Goal: Task Accomplishment & Management: Use online tool/utility

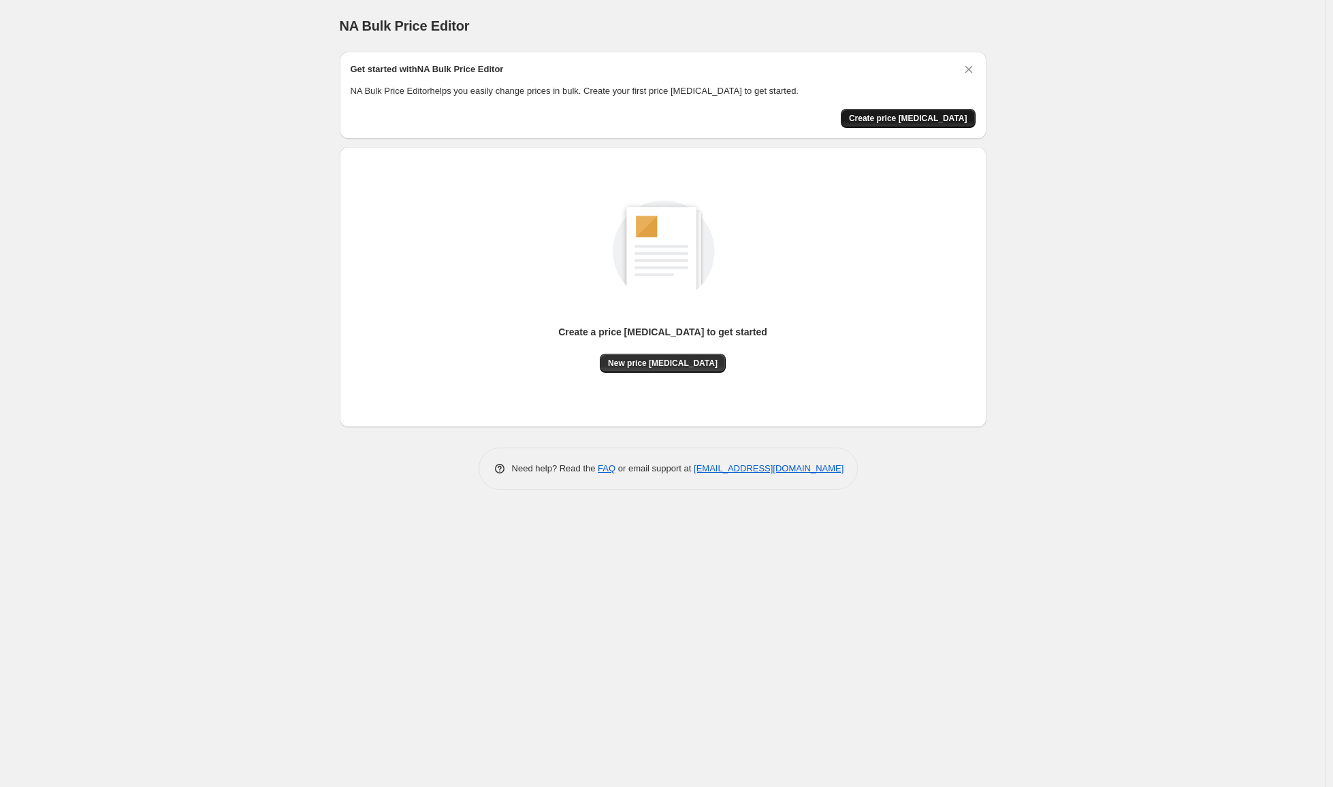
click at [901, 120] on span "Create price change job" at bounding box center [908, 118] width 118 height 11
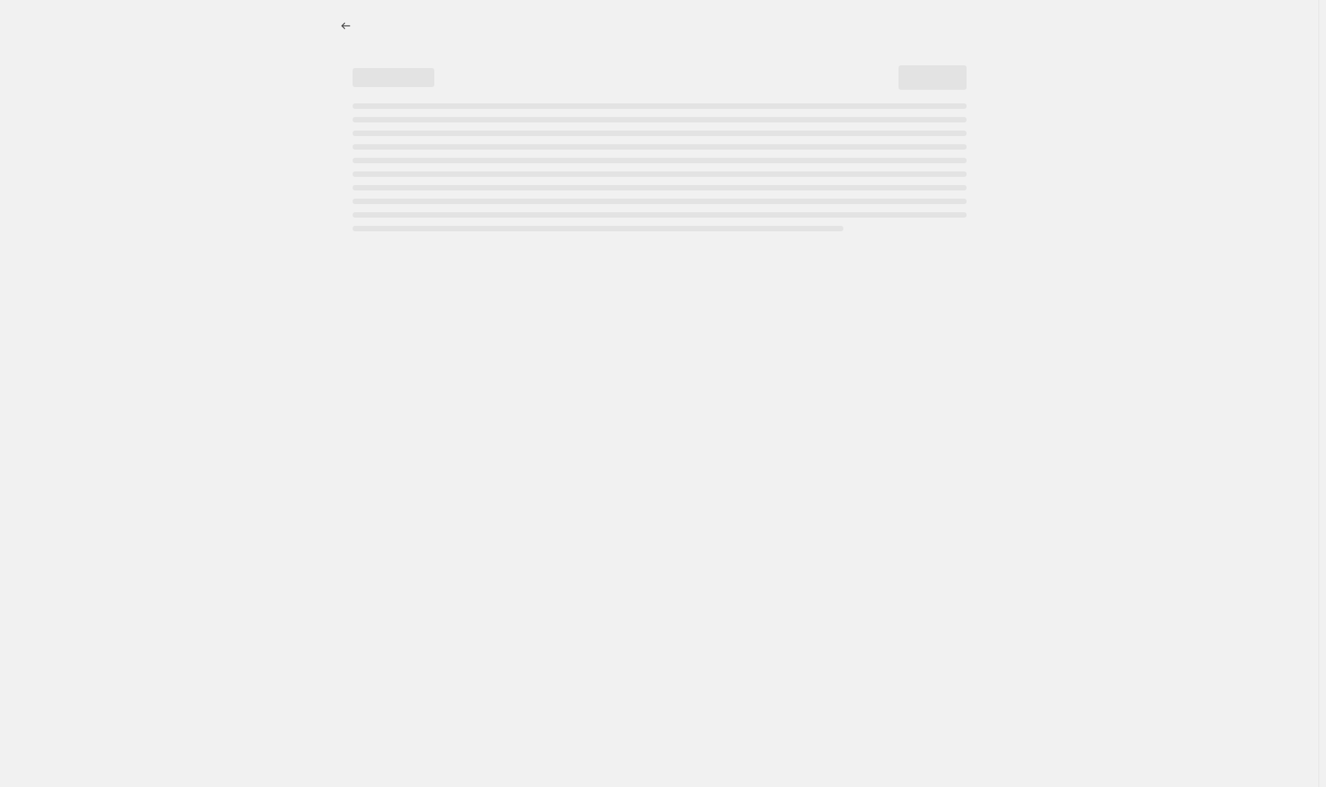
select select "percentage"
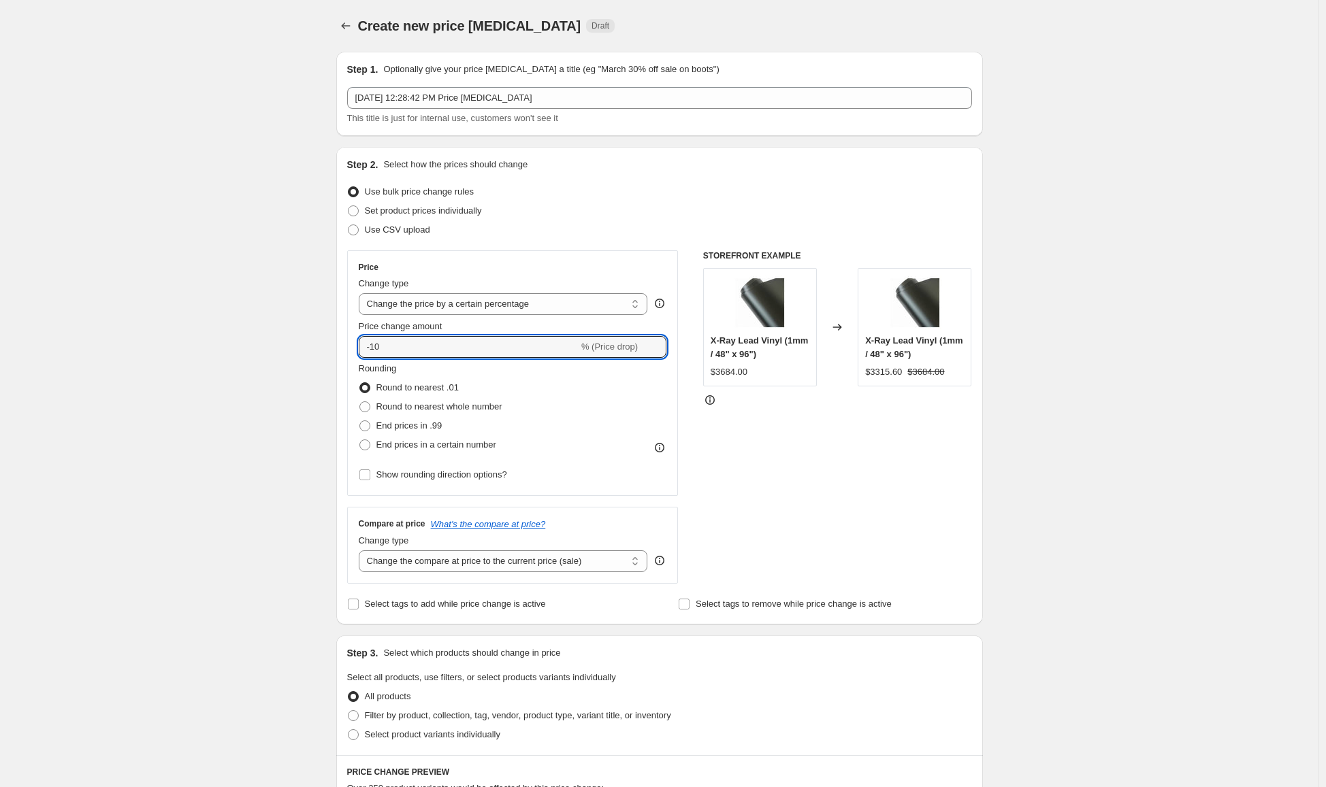
drag, startPoint x: 348, startPoint y: 346, endPoint x: 322, endPoint y: 342, distance: 26.2
click at [322, 342] on div "Create new price change job. This page is ready Create new price change job Dra…" at bounding box center [659, 680] width 1318 height 1361
type input "7"
click at [273, 348] on div "Create new price change job. This page is ready Create new price change job Dra…" at bounding box center [659, 680] width 1318 height 1361
click at [446, 411] on span "Round to nearest whole number" at bounding box center [439, 407] width 126 height 10
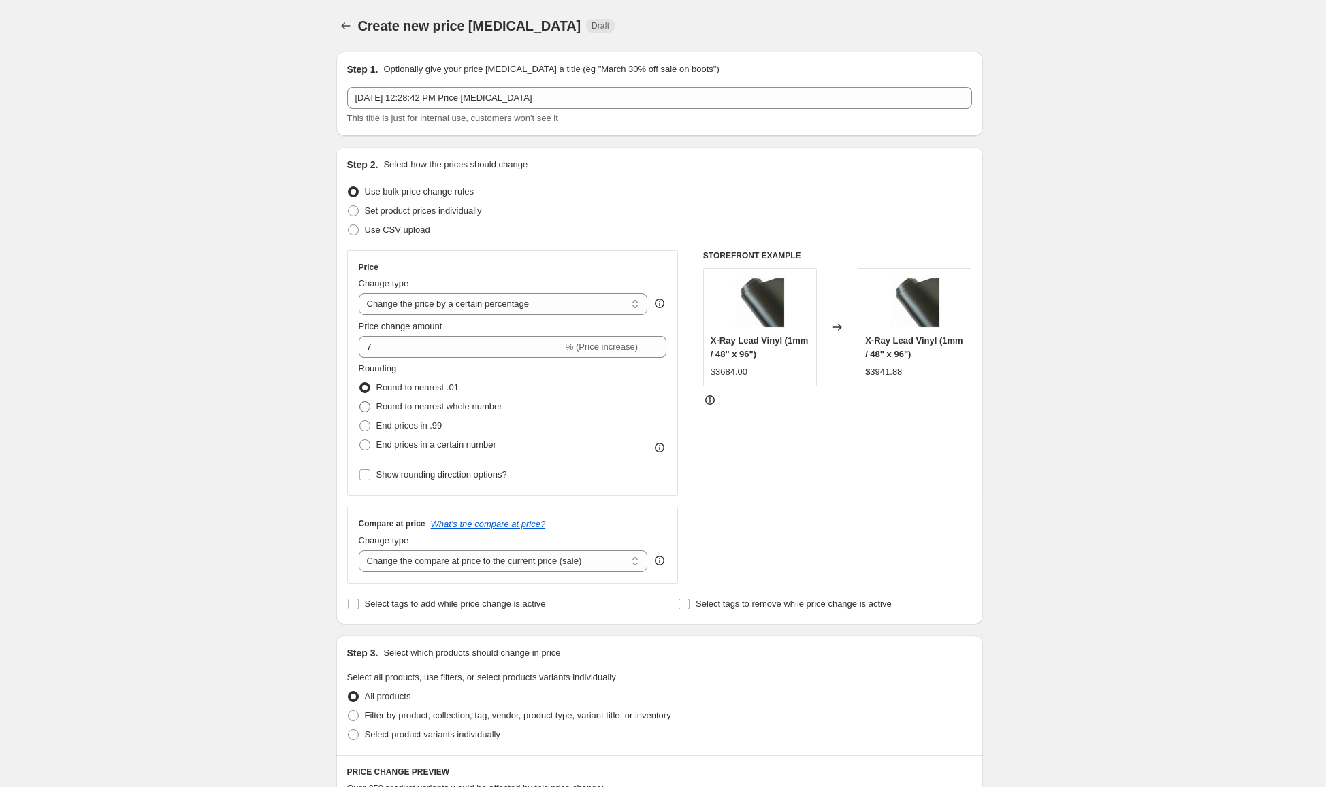
click at [360, 402] on input "Round to nearest whole number" at bounding box center [359, 402] width 1 height 1
radio input "true"
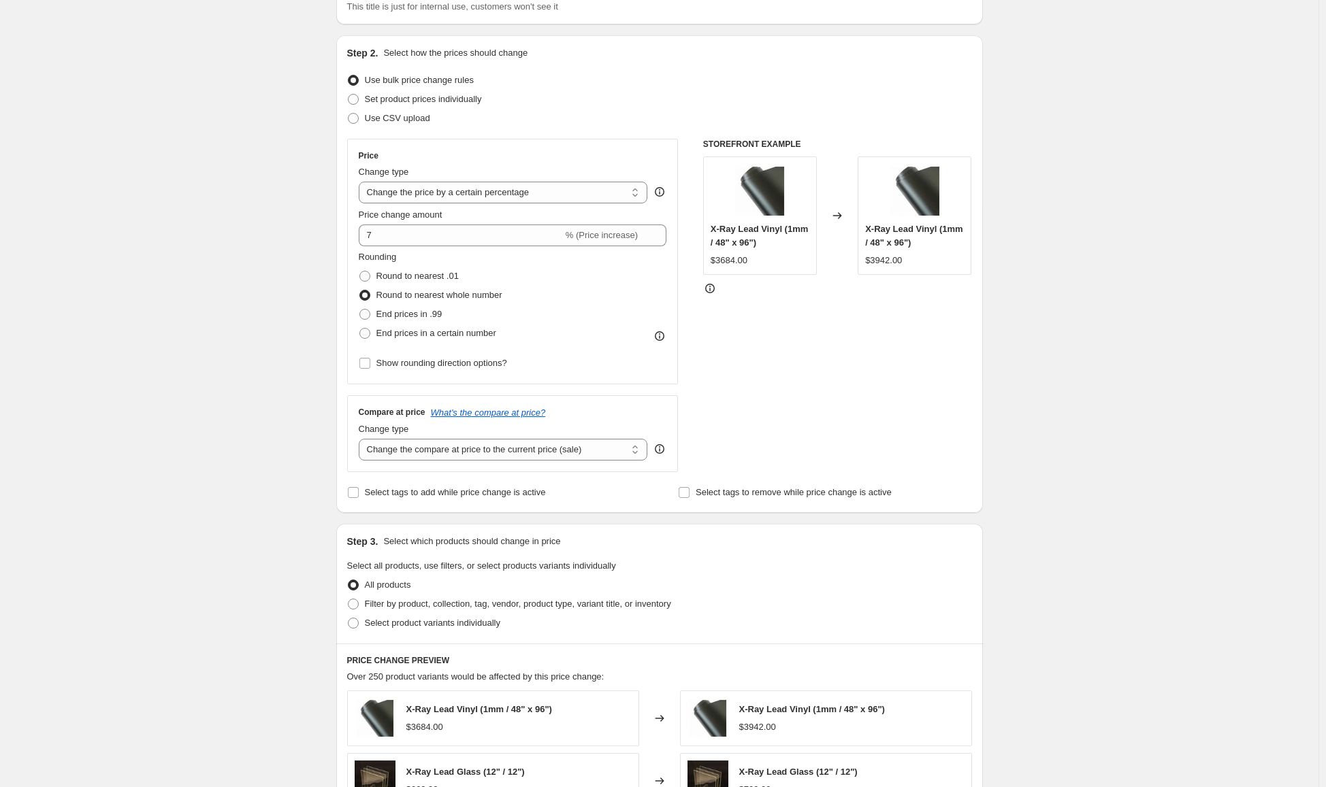
scroll to position [136, 0]
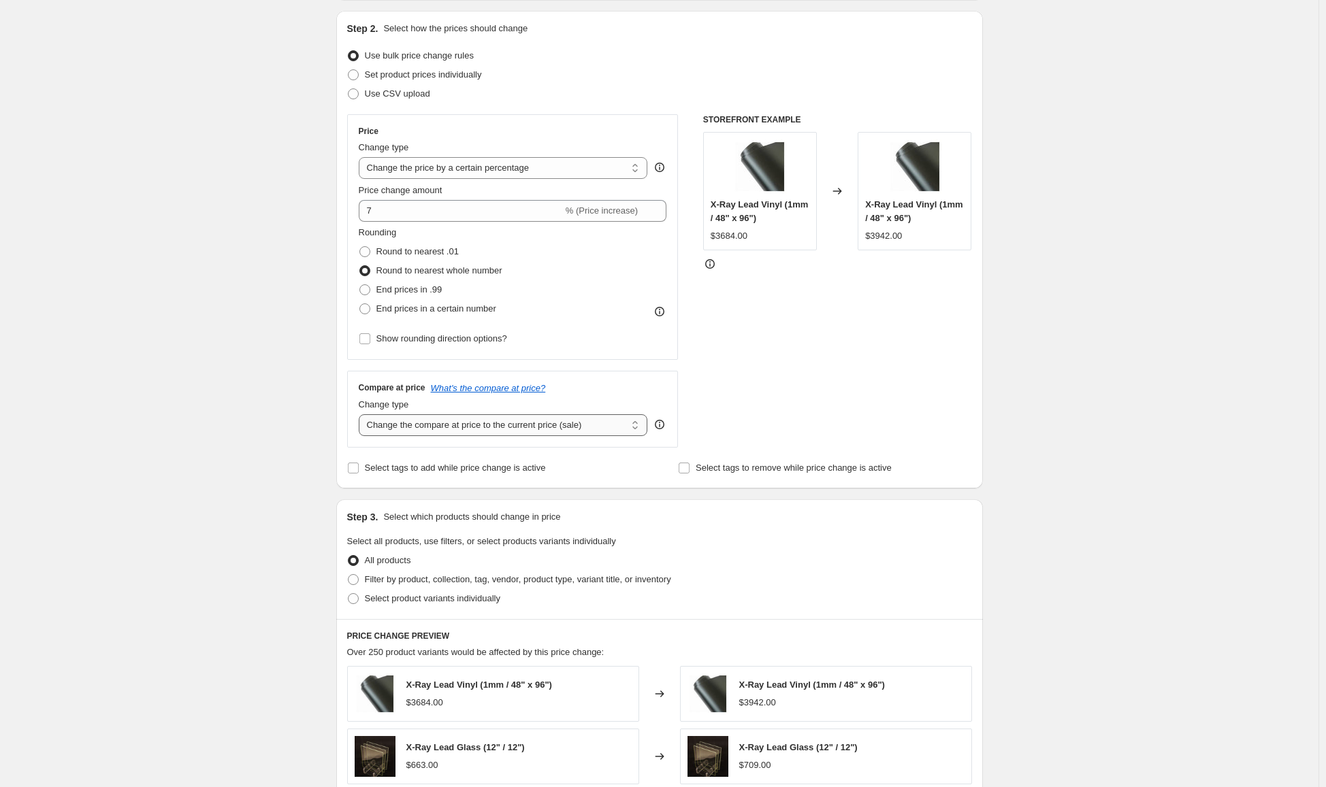
click at [594, 431] on select "Change the compare at price to the current price (sale) Change the compare at p…" at bounding box center [503, 425] width 289 height 22
select select "remove"
click at [361, 414] on select "Change the compare at price to the current price (sale) Change the compare at p…" at bounding box center [503, 425] width 289 height 22
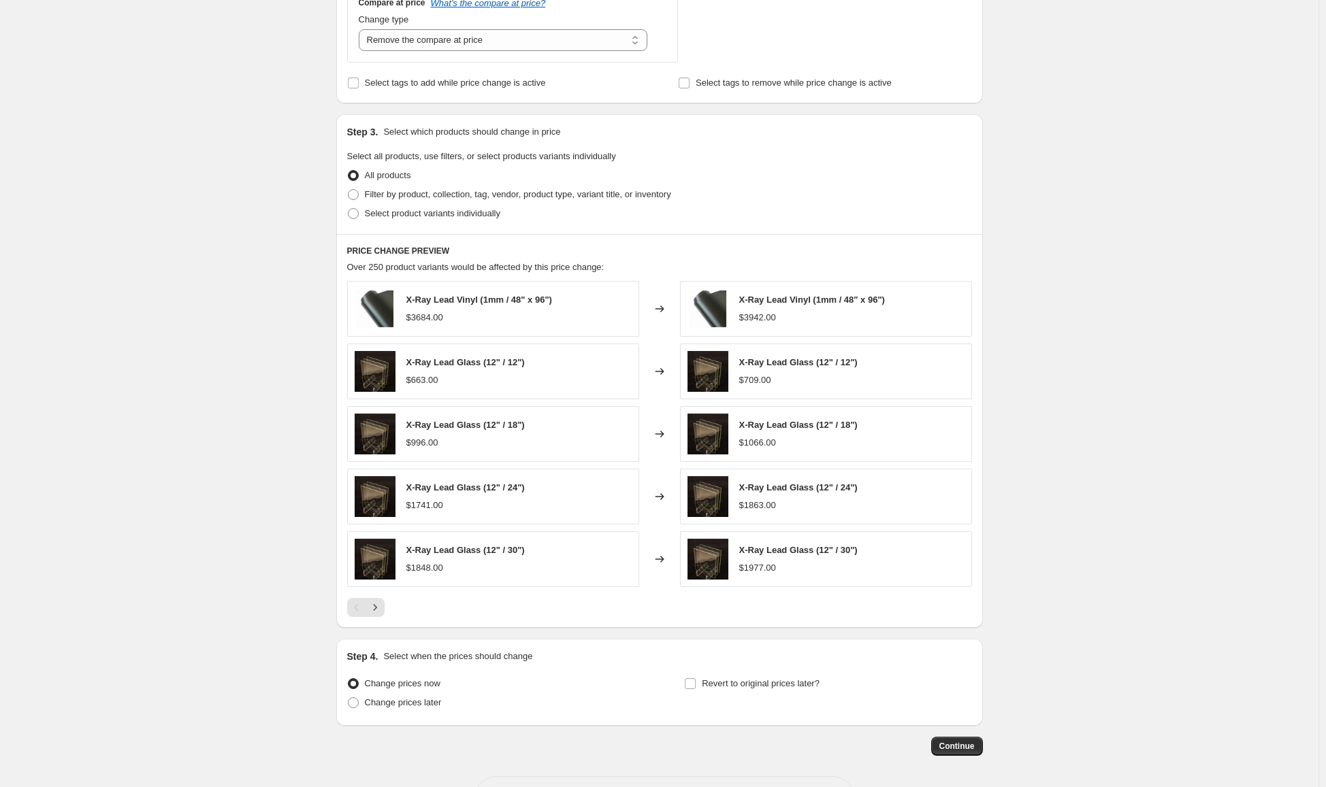
scroll to position [544, 0]
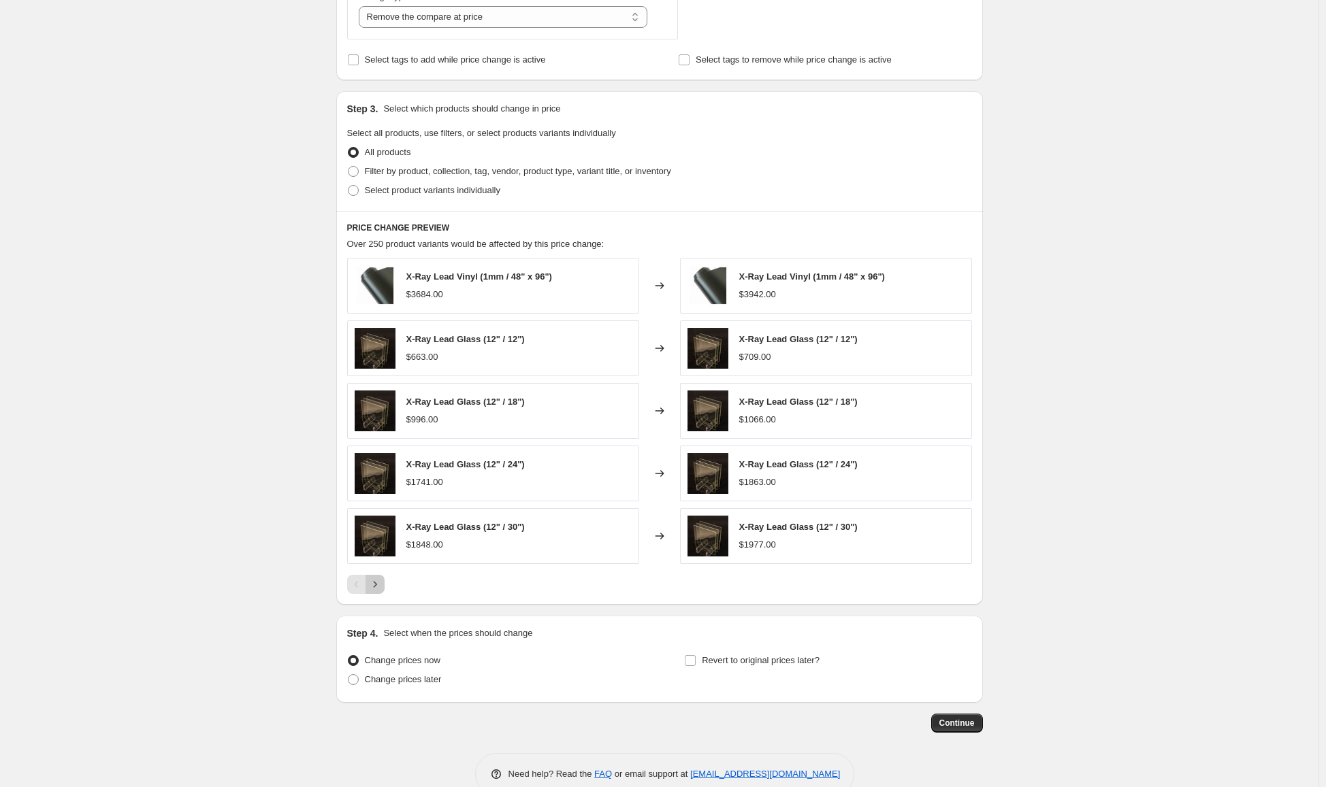
click at [377, 587] on icon "Next" at bounding box center [375, 585] width 14 height 14
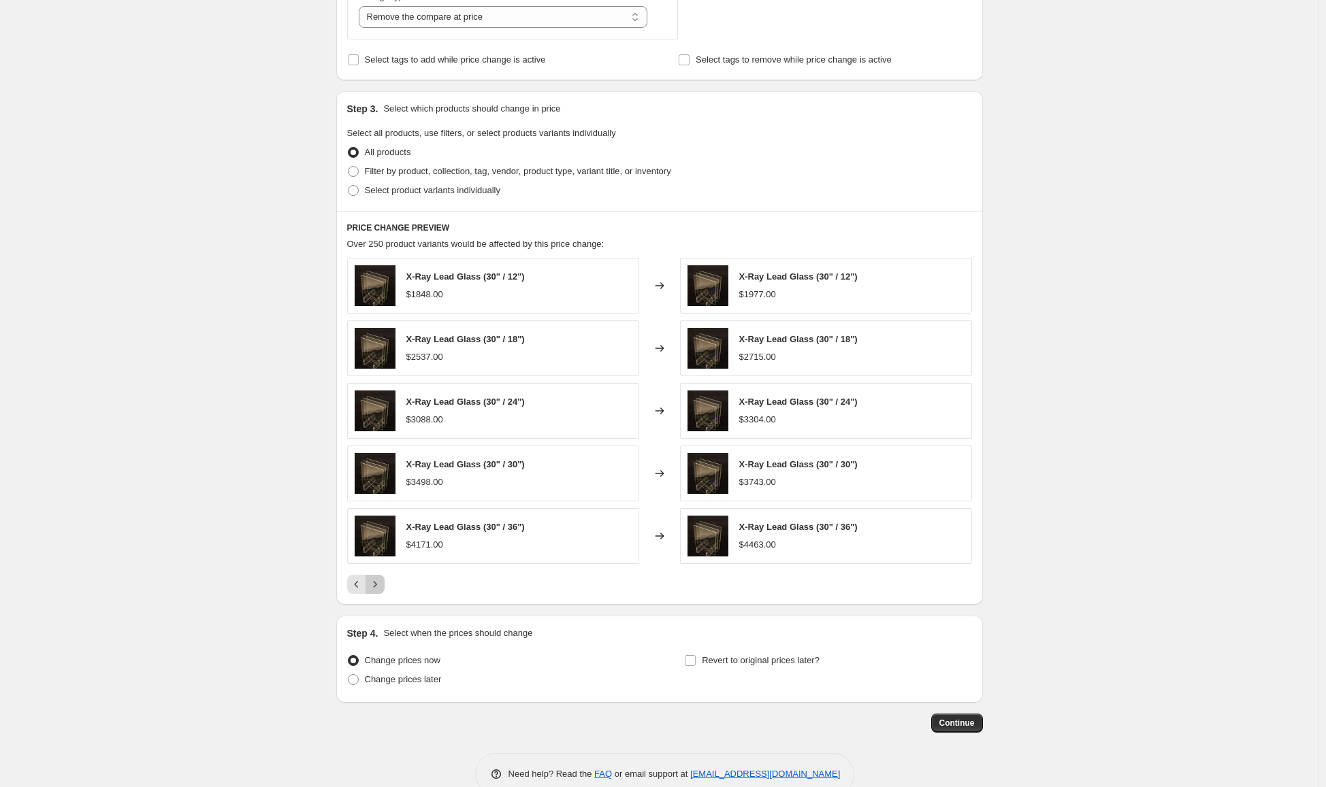
click at [377, 587] on icon "Next" at bounding box center [375, 585] width 14 height 14
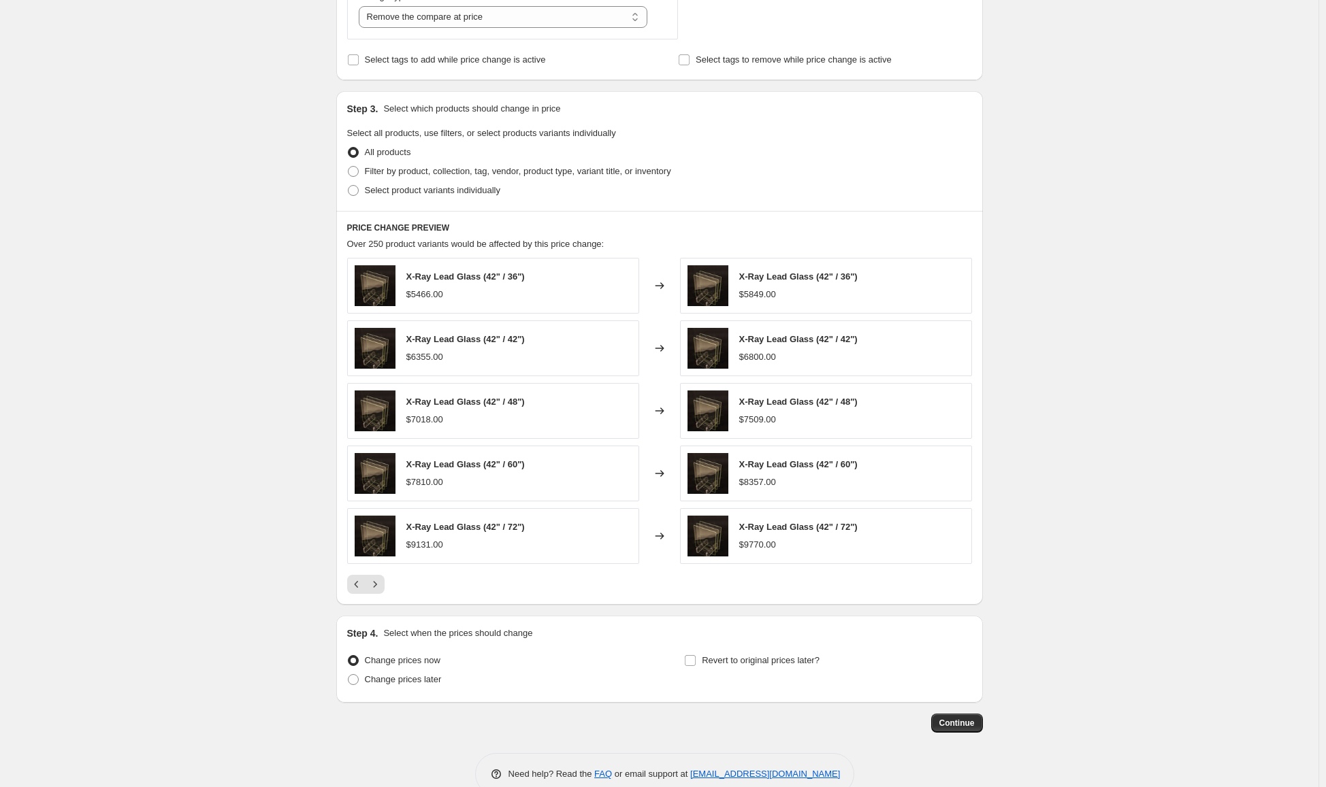
scroll to position [574, 0]
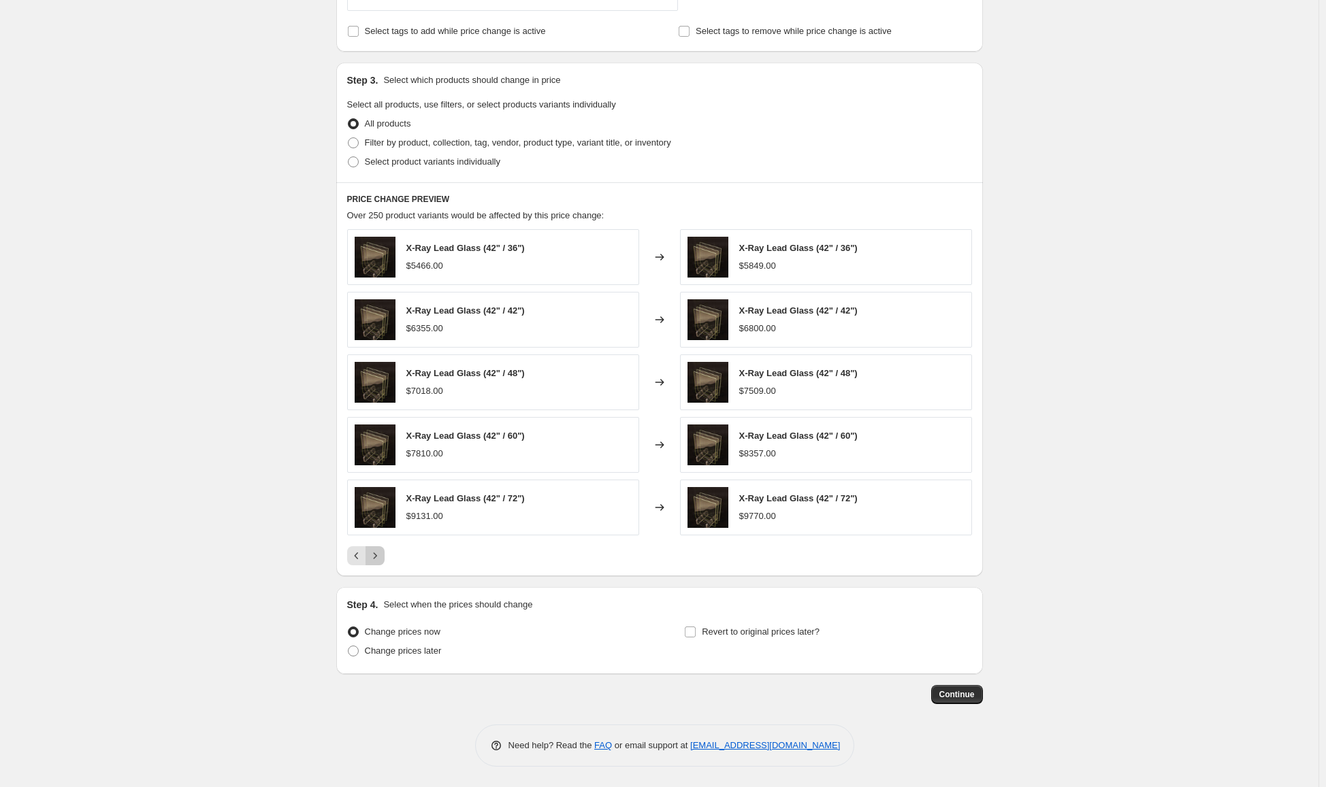
click at [381, 559] on icon "Next" at bounding box center [375, 556] width 14 height 14
click at [412, 143] on span "Filter by product, collection, tag, vendor, product type, variant title, or inv…" at bounding box center [518, 142] width 306 height 10
click at [348, 138] on input "Filter by product, collection, tag, vendor, product type, variant title, or inv…" at bounding box center [348, 137] width 1 height 1
radio input "true"
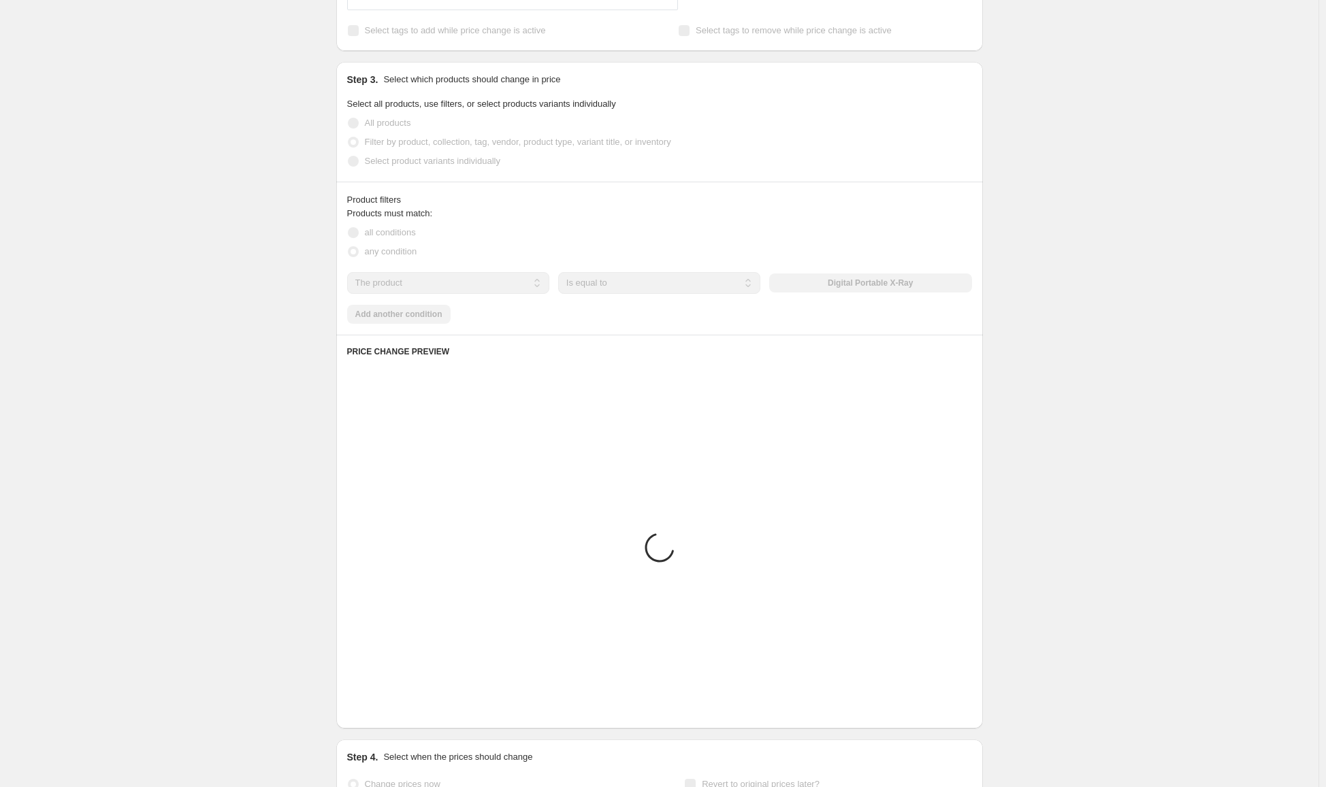
scroll to position [476, 0]
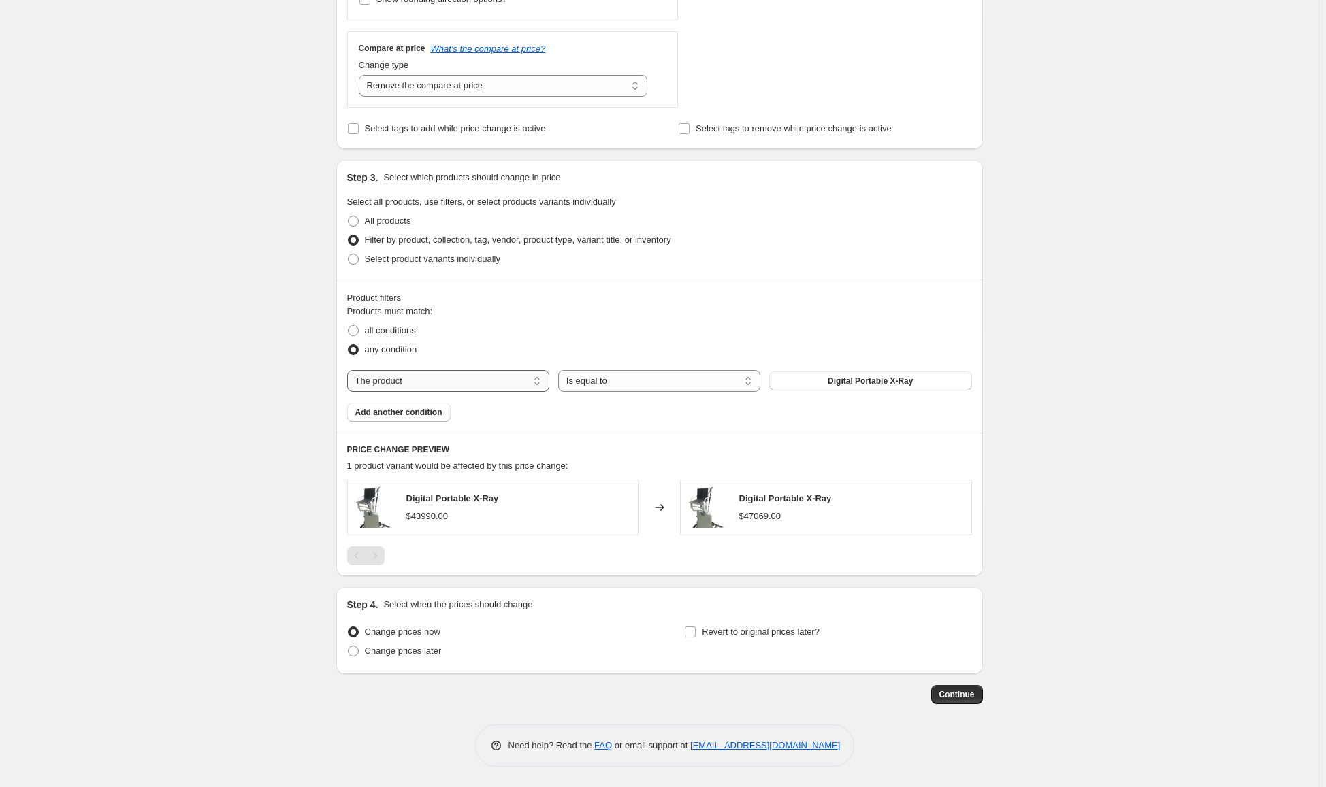
click at [423, 379] on select "The product The product's collection The product's vendor The product's type Th…" at bounding box center [448, 381] width 202 height 22
click at [729, 386] on select "Is equal to Is not equal to" at bounding box center [659, 381] width 202 height 22
click at [430, 410] on span "Add another condition" at bounding box center [398, 412] width 87 height 11
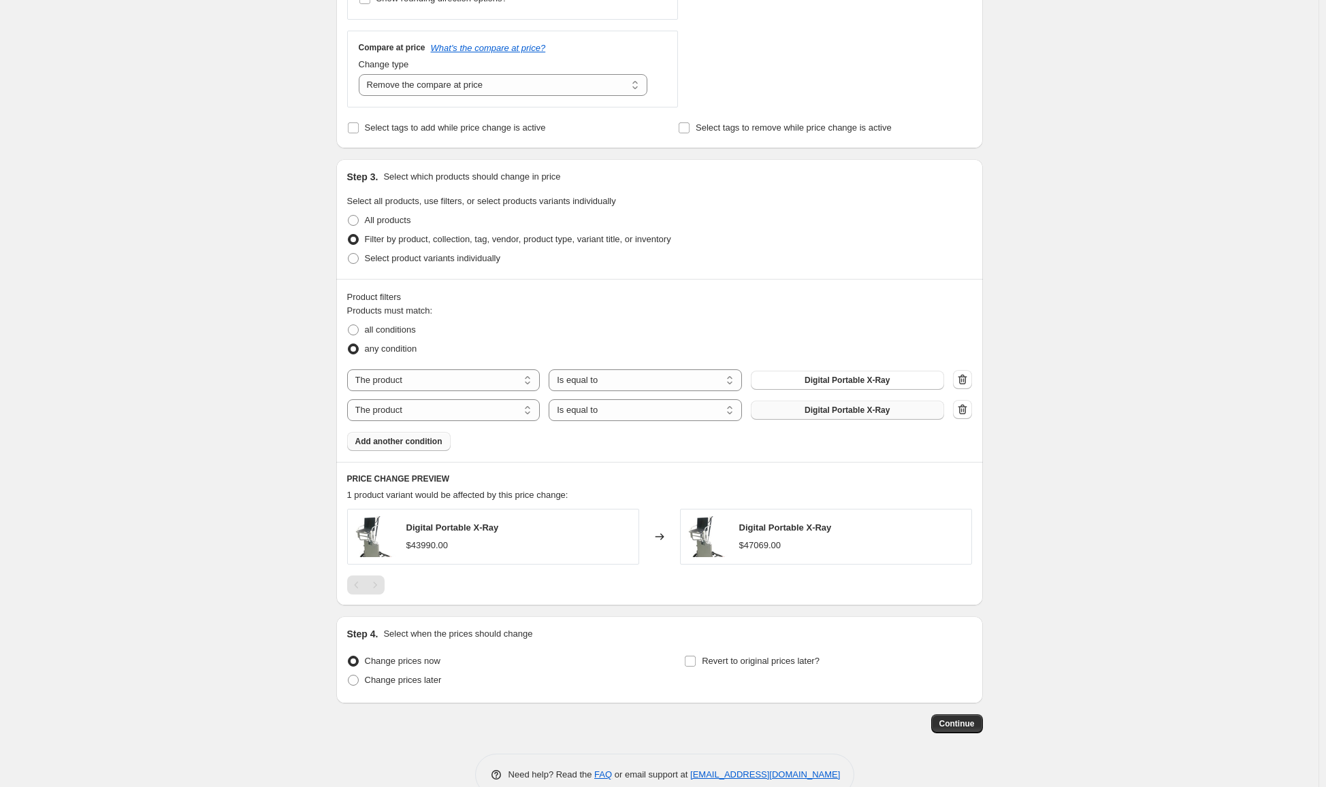
click at [806, 414] on button "Digital Portable X-Ray" at bounding box center [847, 410] width 193 height 19
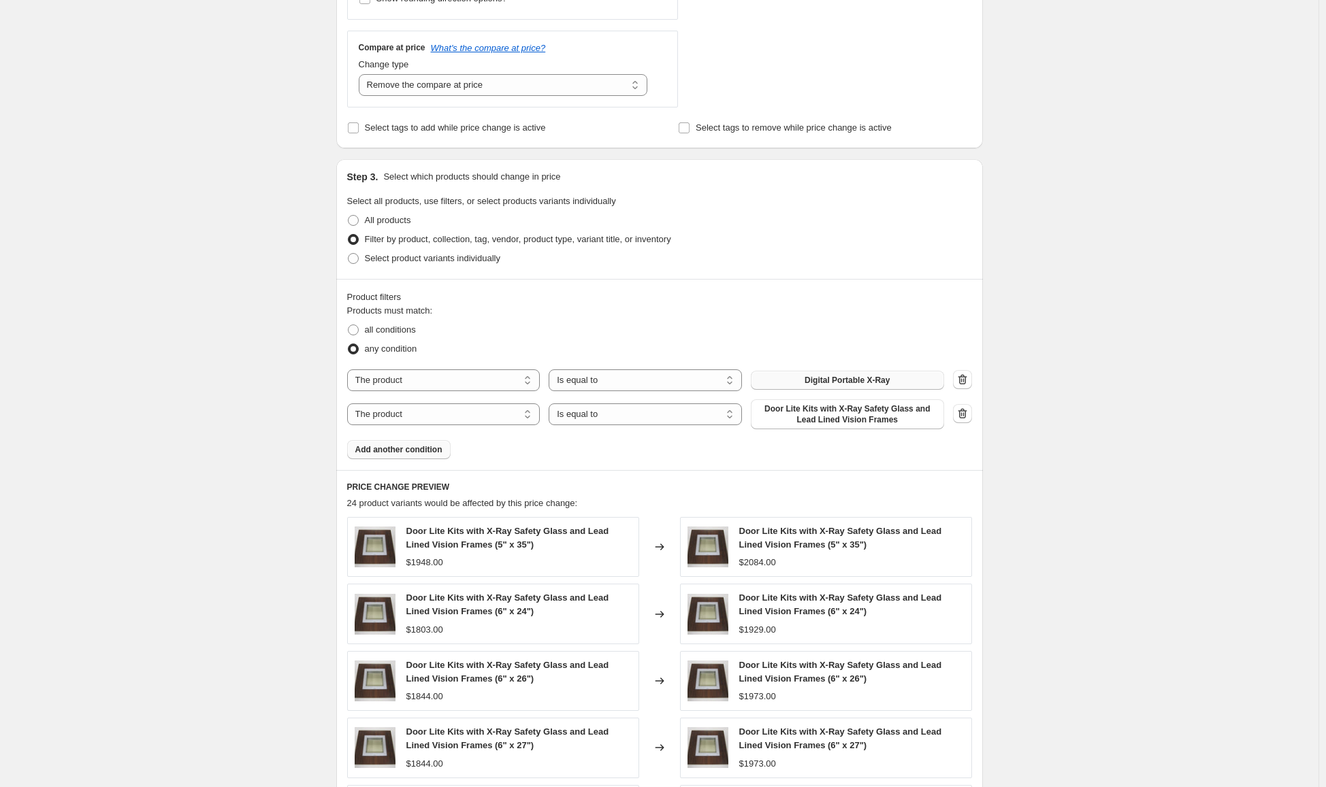
click at [877, 379] on span "Digital Portable X-Ray" at bounding box center [846, 380] width 85 height 11
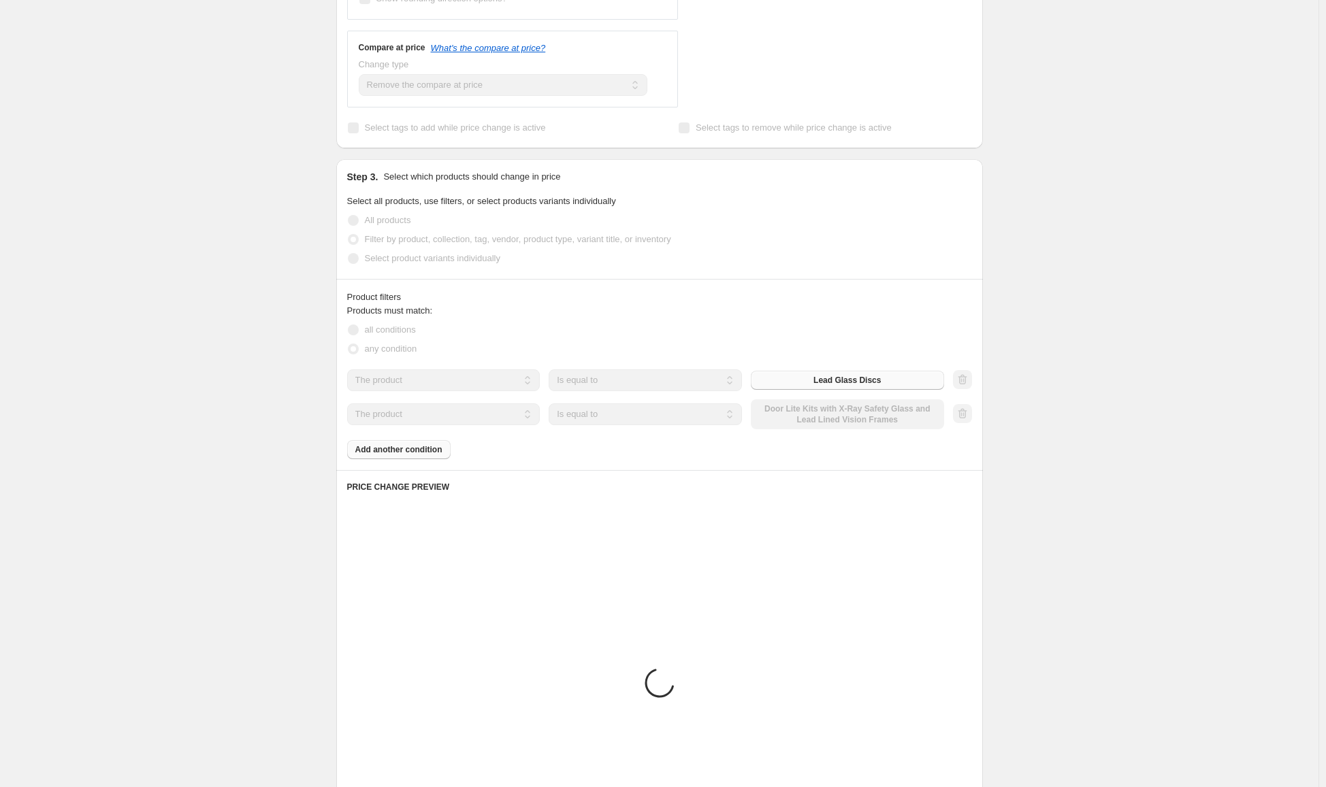
click at [378, 455] on div "Products must match: all conditions any condition The product The product's col…" at bounding box center [659, 381] width 625 height 155
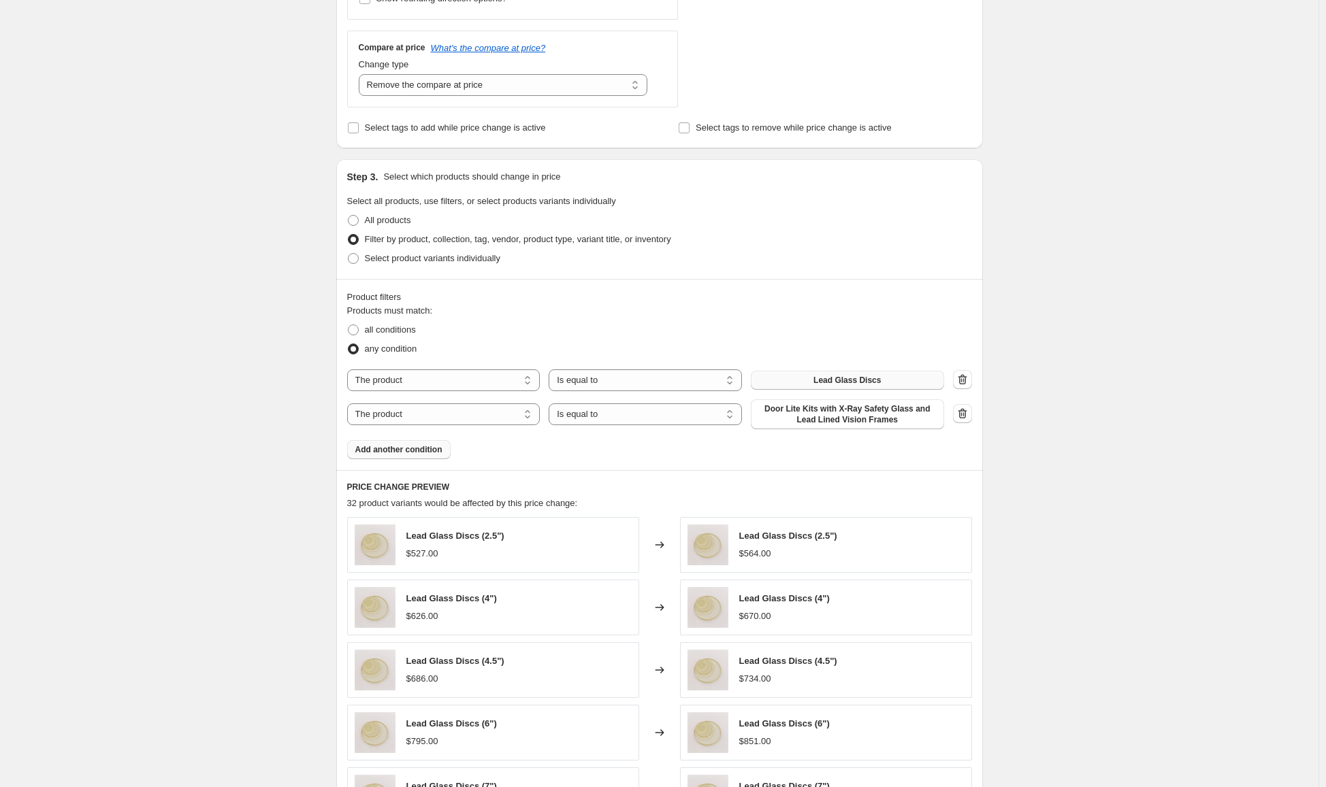
click at [389, 455] on span "Add another condition" at bounding box center [398, 449] width 87 height 11
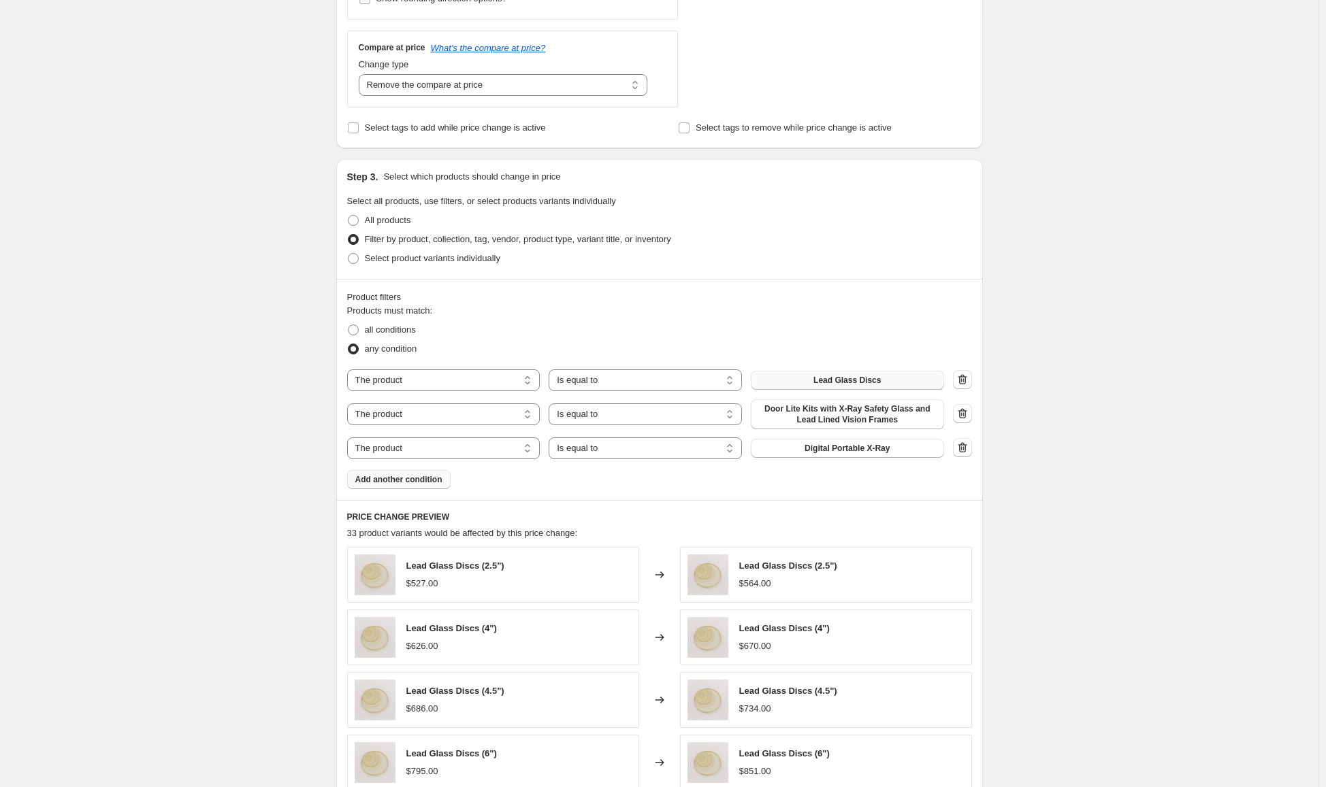
click at [393, 485] on span "Add another condition" at bounding box center [398, 479] width 87 height 11
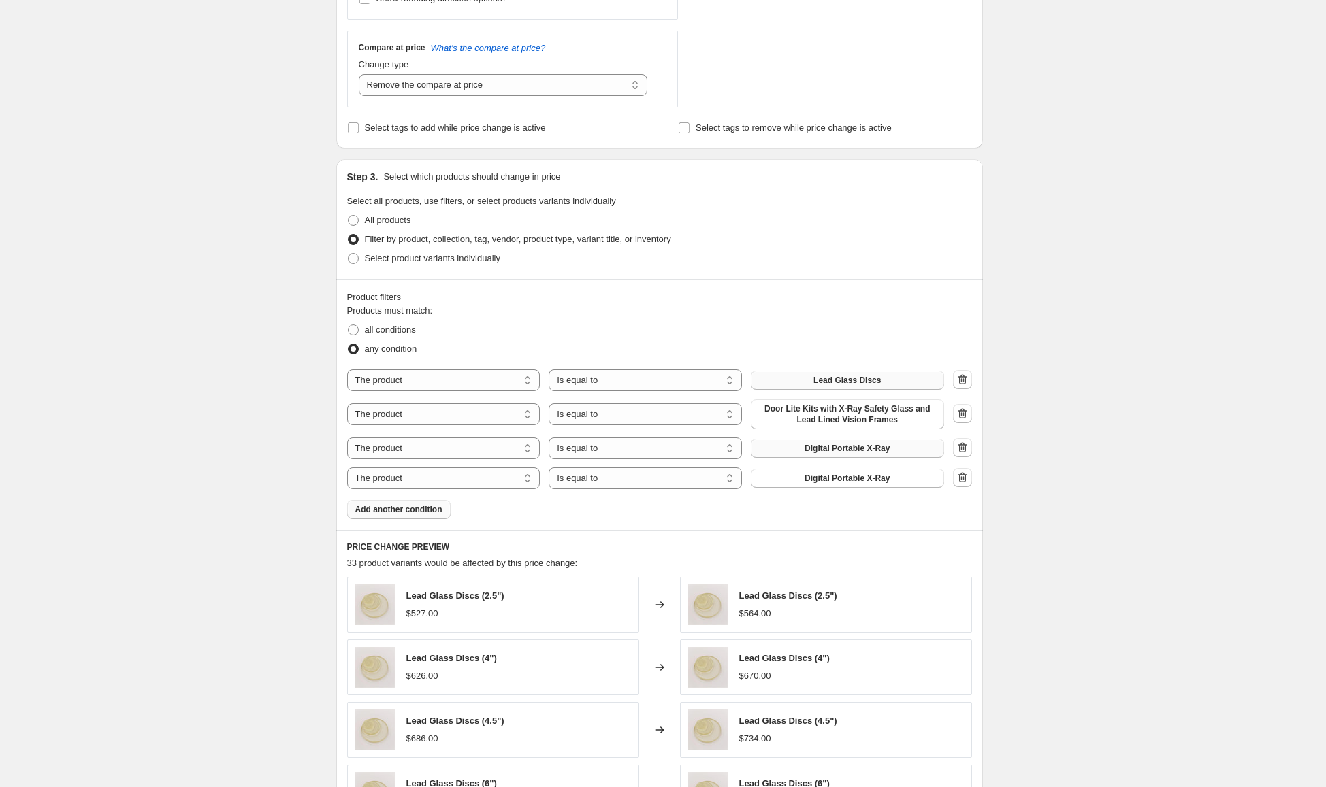
click at [810, 451] on span "Digital Portable X-Ray" at bounding box center [846, 448] width 85 height 11
click at [877, 485] on button "Digital Portable X-Ray" at bounding box center [847, 478] width 193 height 19
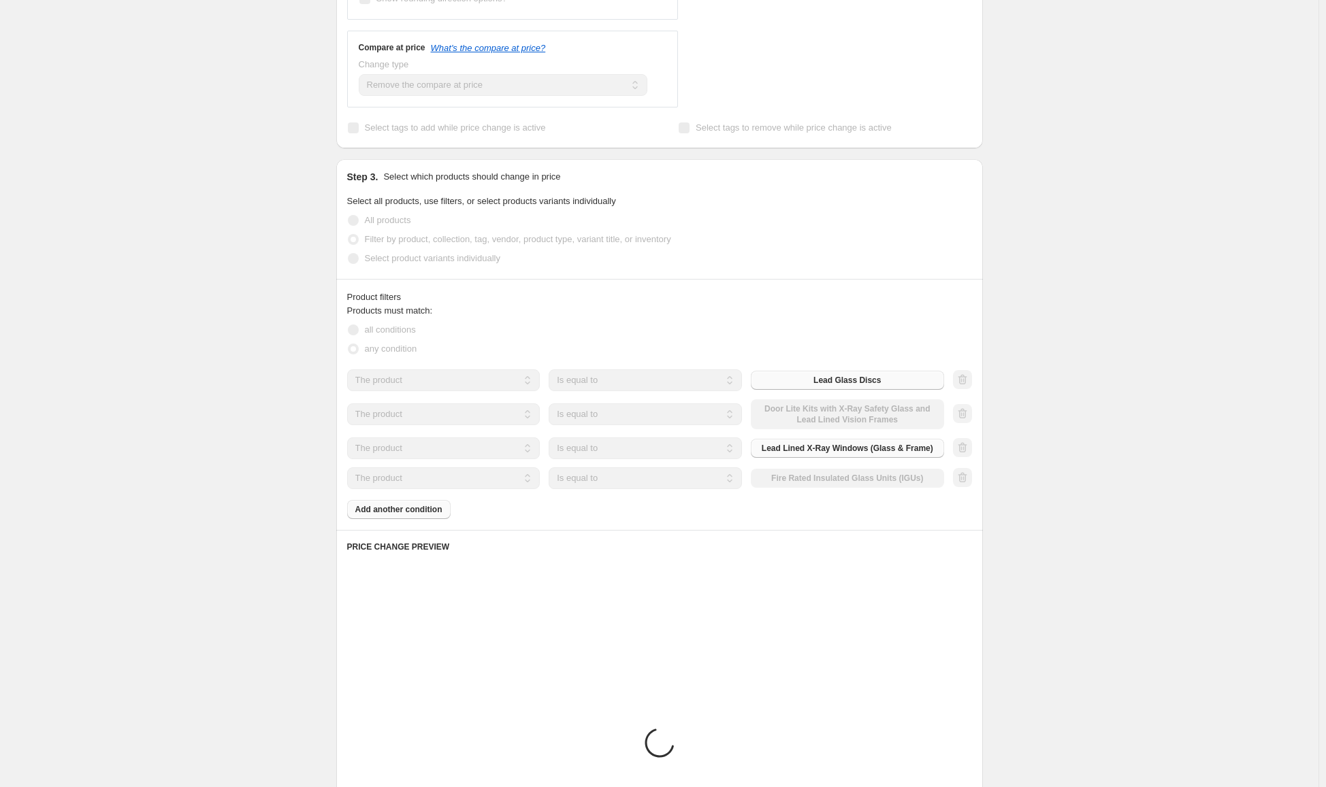
click at [421, 515] on div "Products must match: all conditions any condition The product The product's col…" at bounding box center [659, 411] width 625 height 215
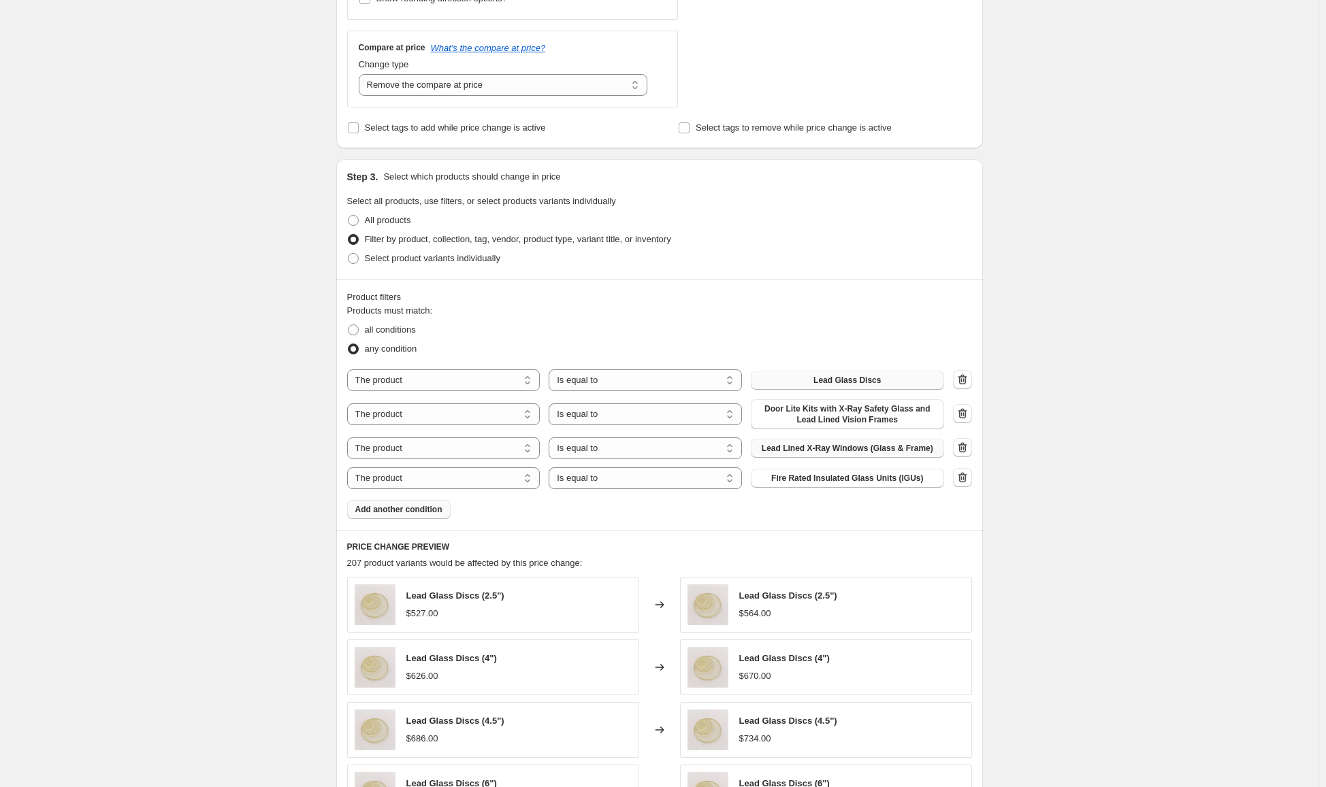
click at [414, 512] on span "Add another condition" at bounding box center [398, 509] width 87 height 11
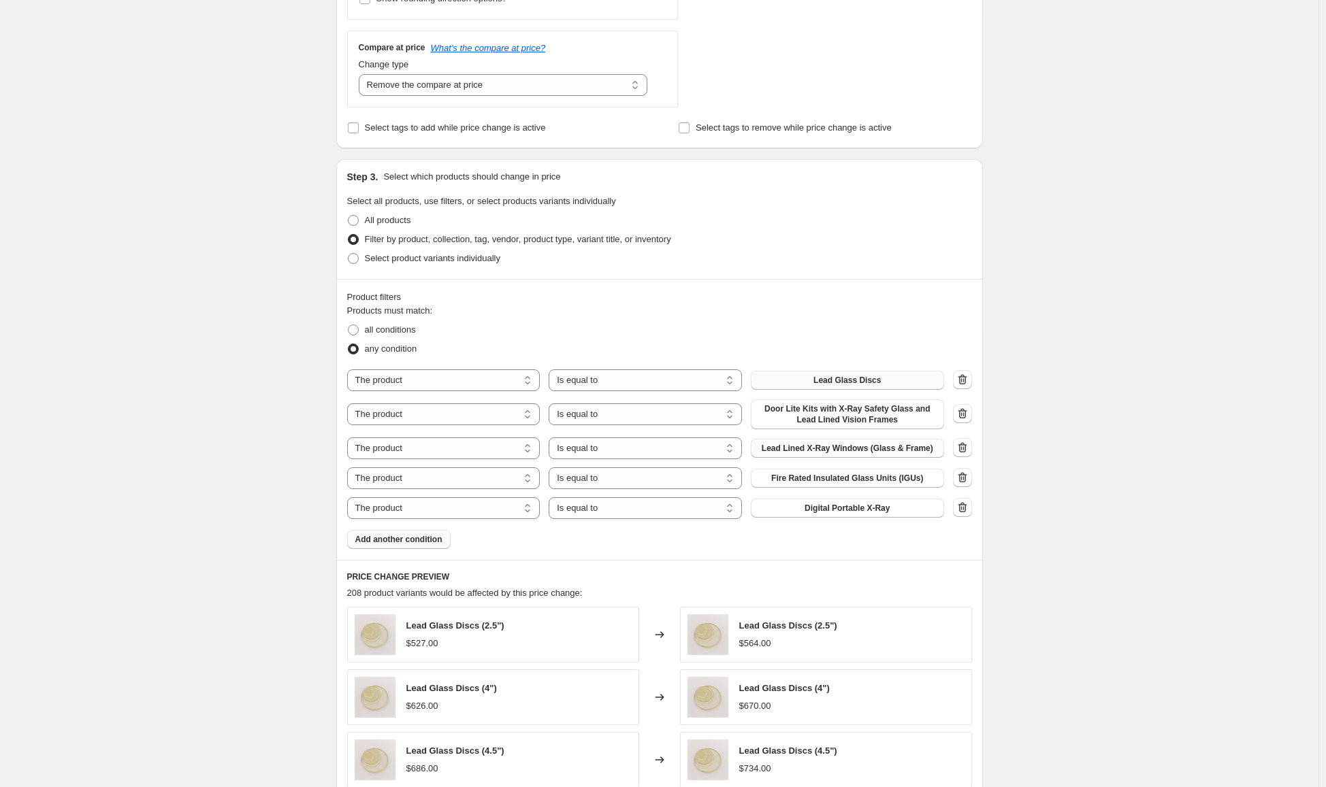
click at [409, 542] on span "Add another condition" at bounding box center [398, 539] width 87 height 11
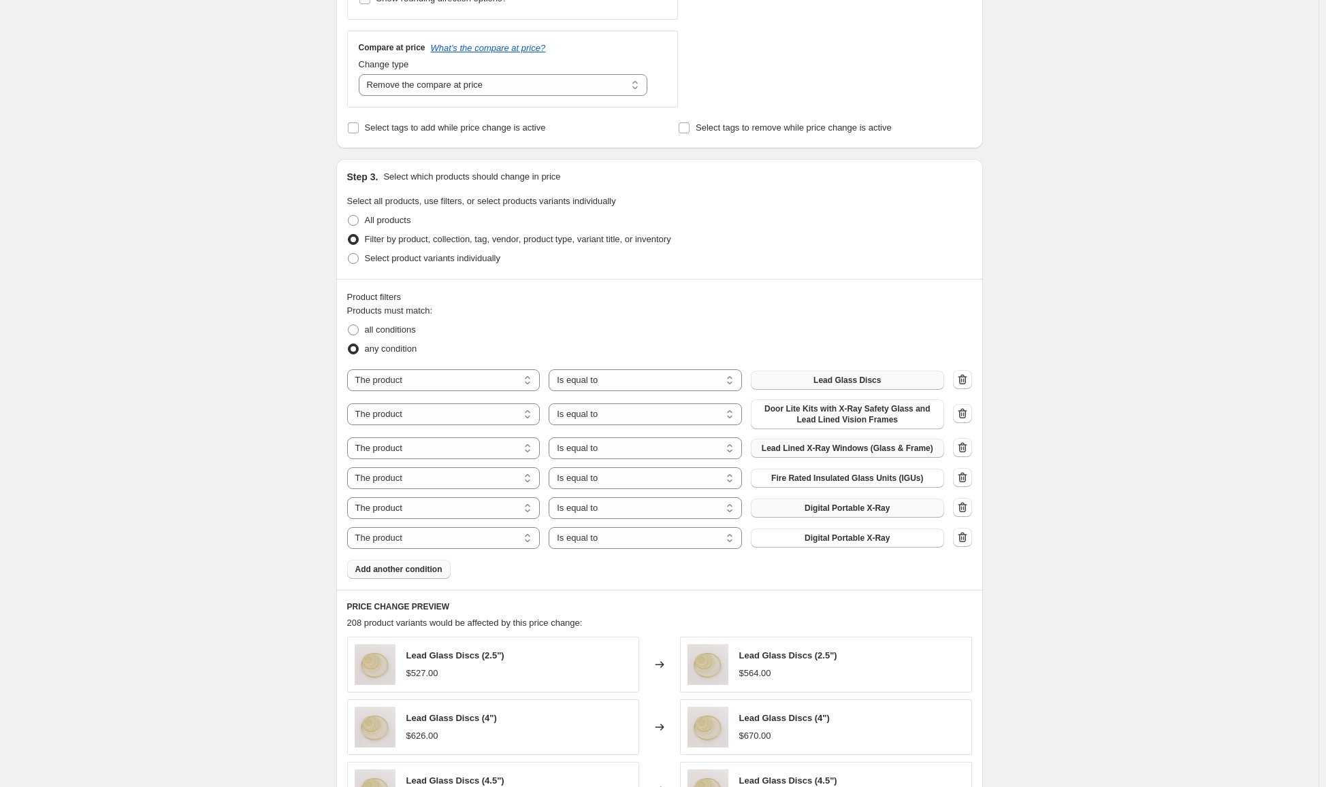
click at [870, 512] on span "Digital Portable X-Ray" at bounding box center [846, 508] width 85 height 11
click at [827, 540] on span "Digital Portable X-Ray" at bounding box center [846, 538] width 85 height 11
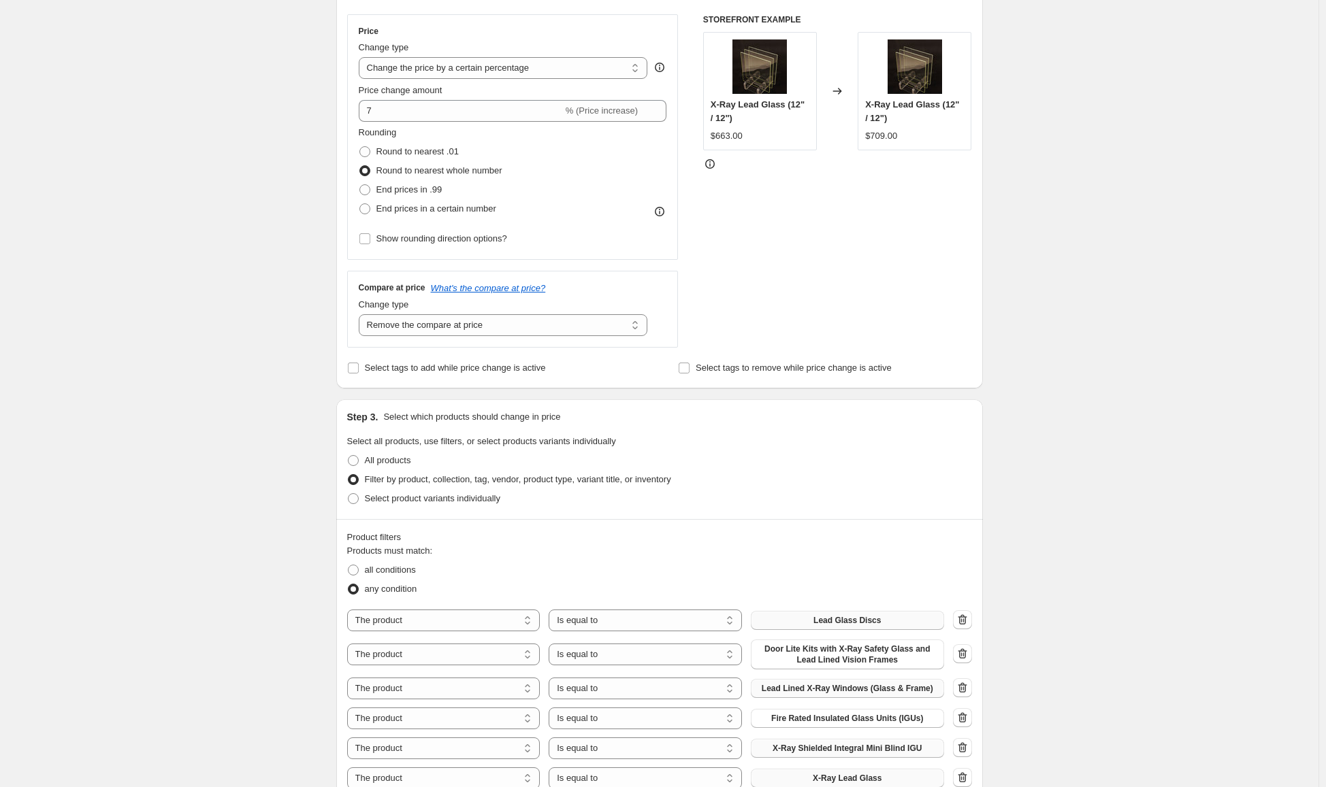
scroll to position [136, 0]
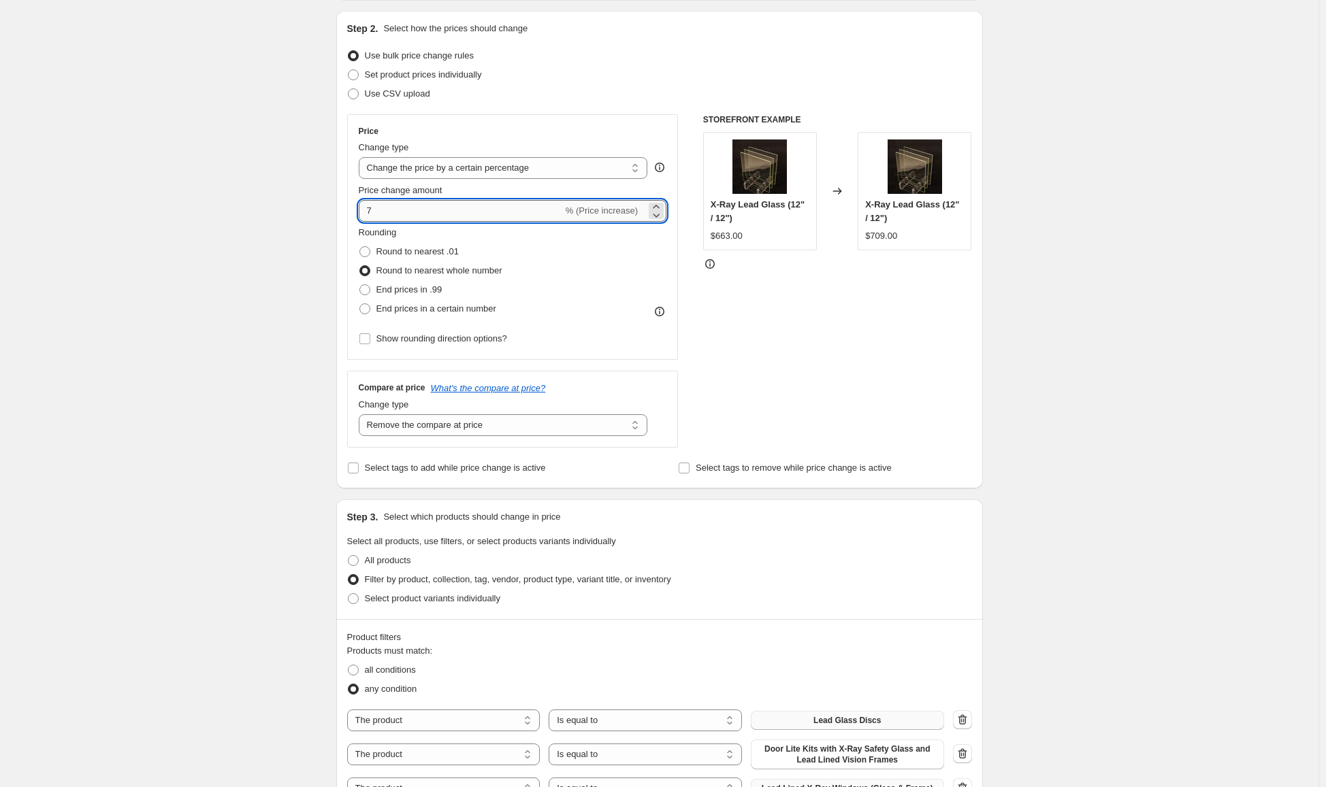
click at [377, 214] on input "7" at bounding box center [461, 211] width 204 height 22
type input "5"
click at [246, 250] on div "Create new price change job. This page is ready Create new price change job Dra…" at bounding box center [659, 700] width 1318 height 1672
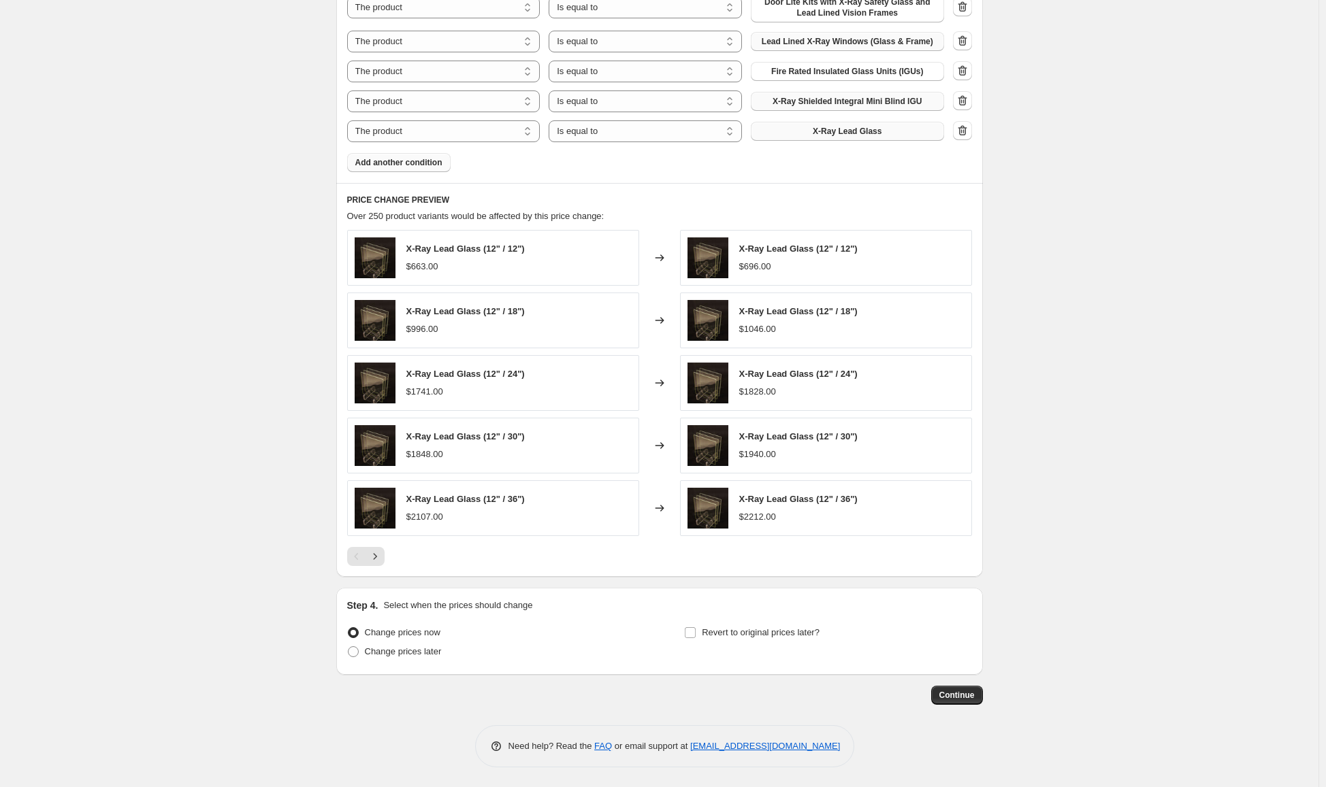
scroll to position [885, 0]
click at [965, 696] on span "Continue" at bounding box center [956, 694] width 35 height 11
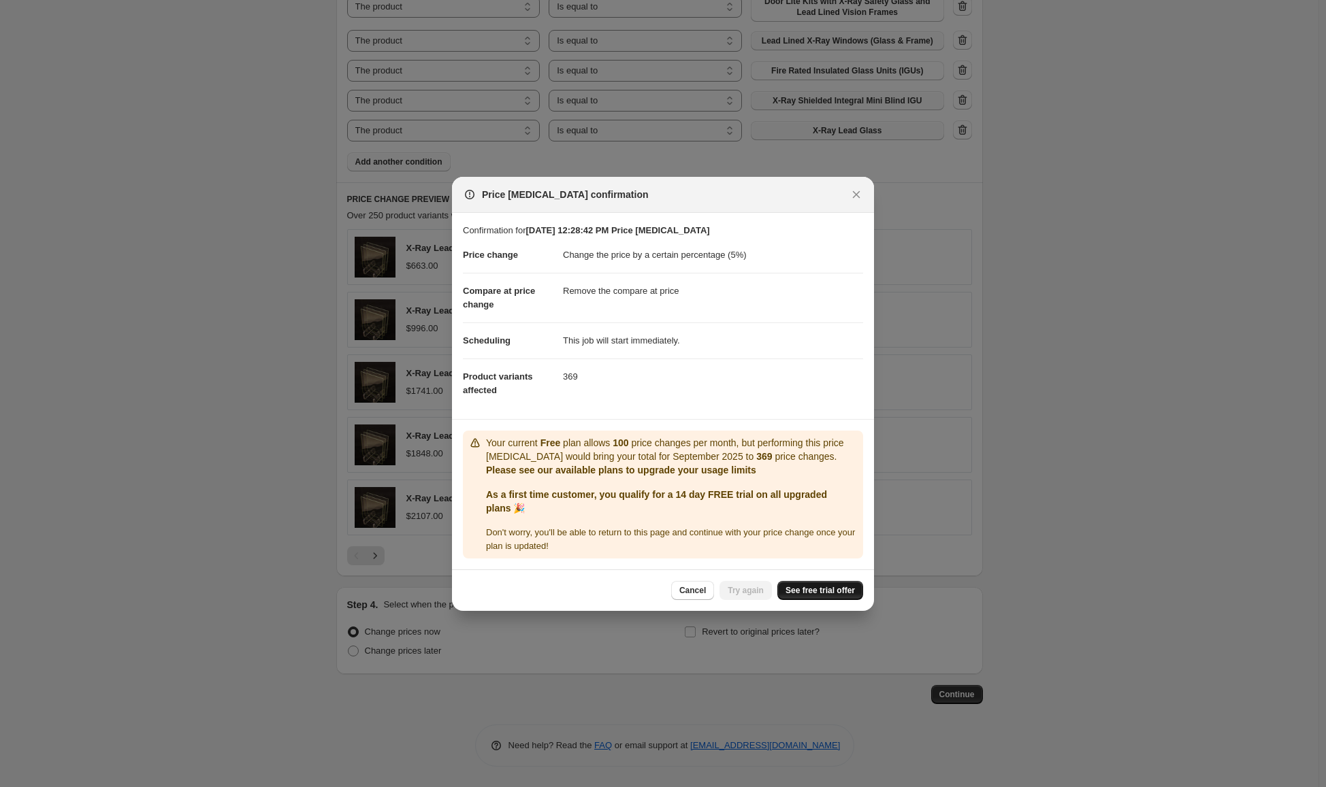
click at [829, 591] on span "See free trial offer" at bounding box center [819, 590] width 69 height 11
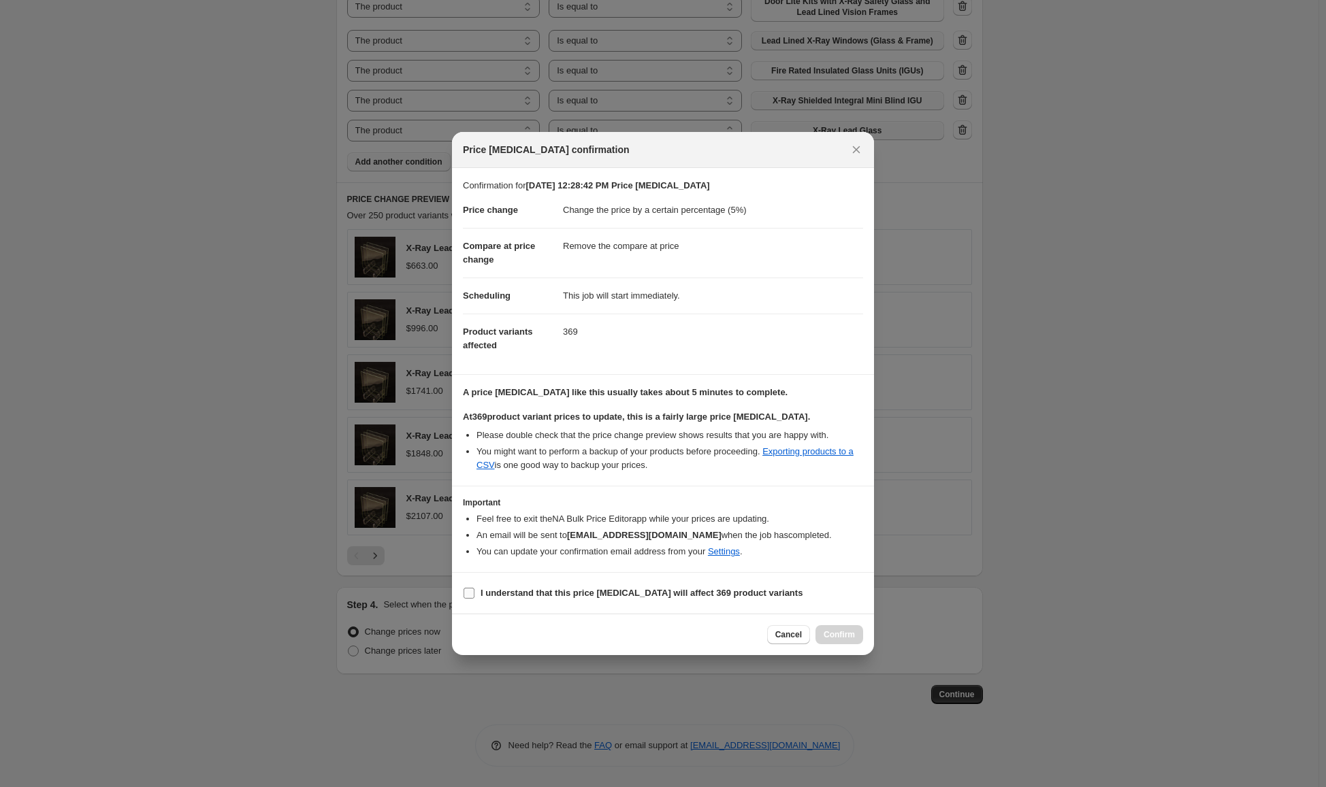
click at [661, 595] on b "I understand that this price change job will affect 369 product variants" at bounding box center [642, 593] width 322 height 10
click at [474, 595] on input "I understand that this price change job will affect 369 product variants" at bounding box center [469, 593] width 11 height 11
checkbox input "true"
click at [839, 637] on span "Confirm" at bounding box center [839, 635] width 31 height 11
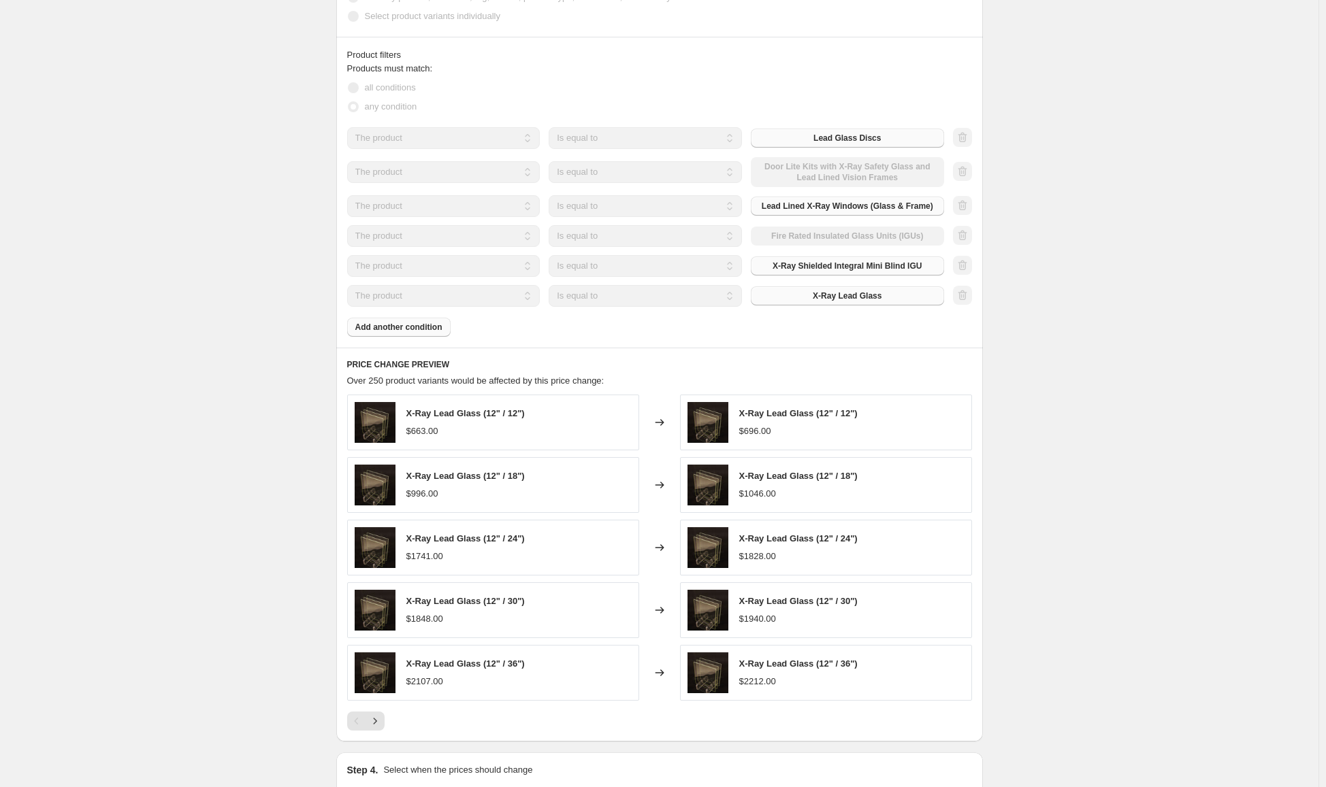
scroll to position [885, 0]
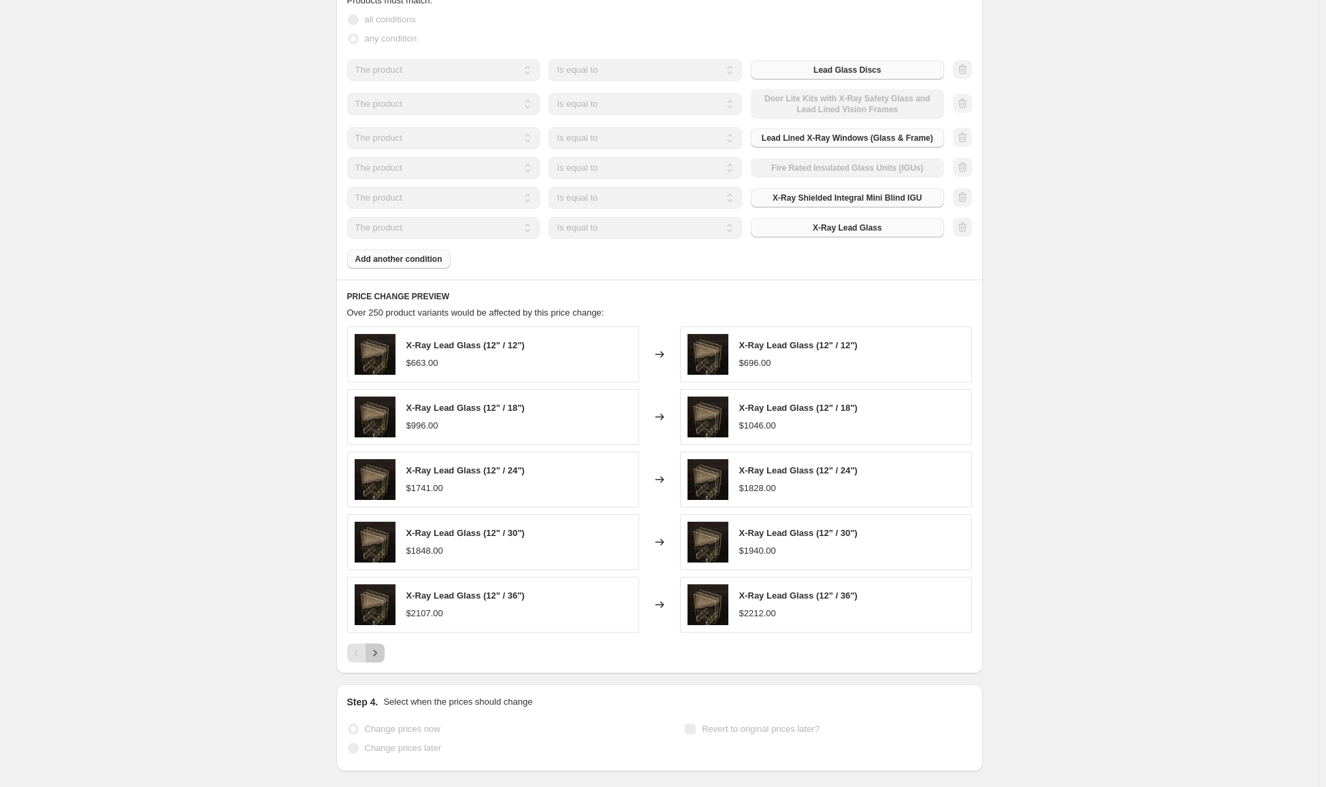
click at [382, 657] on icon "Next" at bounding box center [375, 654] width 14 height 14
click at [382, 662] on button "Next" at bounding box center [374, 653] width 19 height 19
click at [382, 657] on icon "Next" at bounding box center [375, 654] width 14 height 14
click at [380, 655] on icon "Next" at bounding box center [375, 654] width 14 height 14
click at [353, 660] on icon "Previous" at bounding box center [357, 654] width 14 height 14
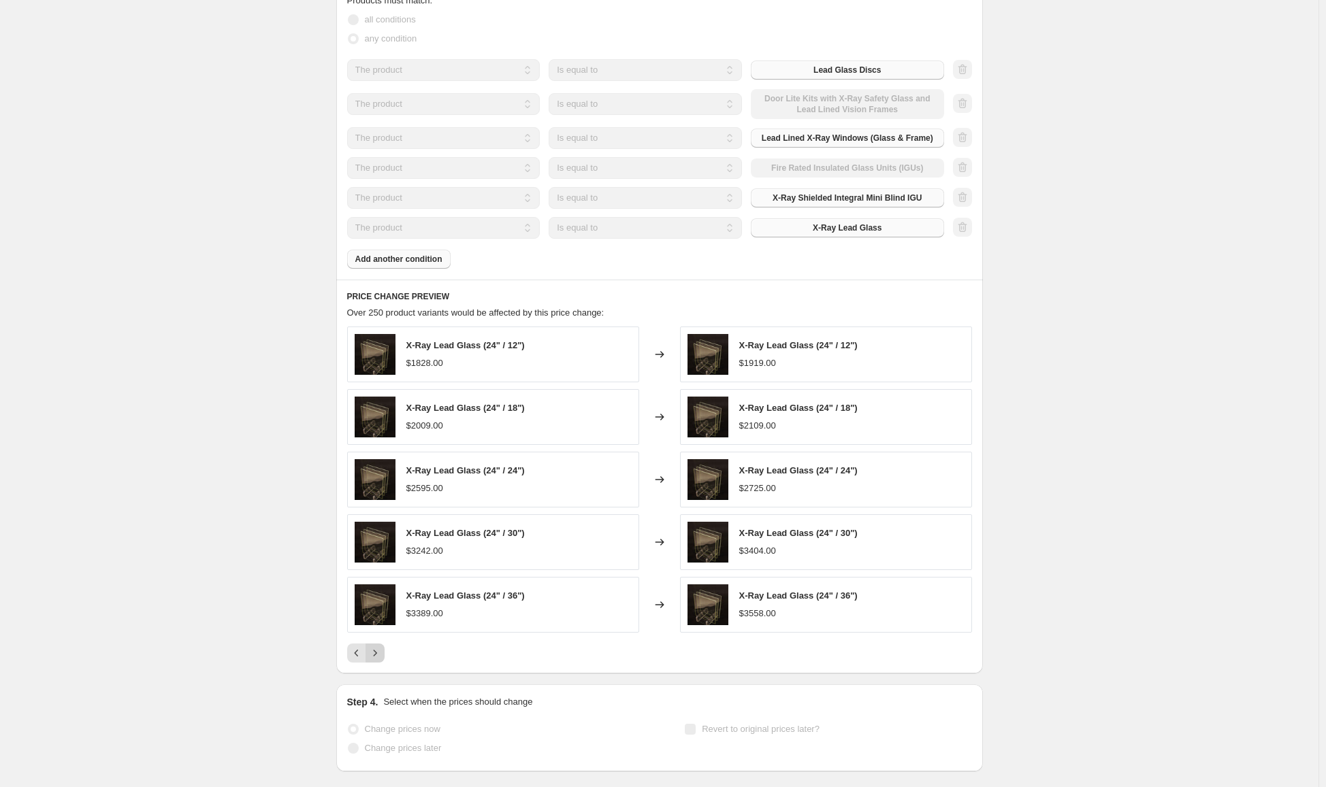
click at [382, 655] on icon "Next" at bounding box center [375, 654] width 14 height 14
click at [382, 657] on icon "Next" at bounding box center [375, 654] width 14 height 14
click at [382, 650] on icon "Next" at bounding box center [375, 654] width 14 height 14
click at [380, 657] on icon "Next" at bounding box center [375, 654] width 14 height 14
click at [378, 652] on icon "Next" at bounding box center [375, 654] width 14 height 14
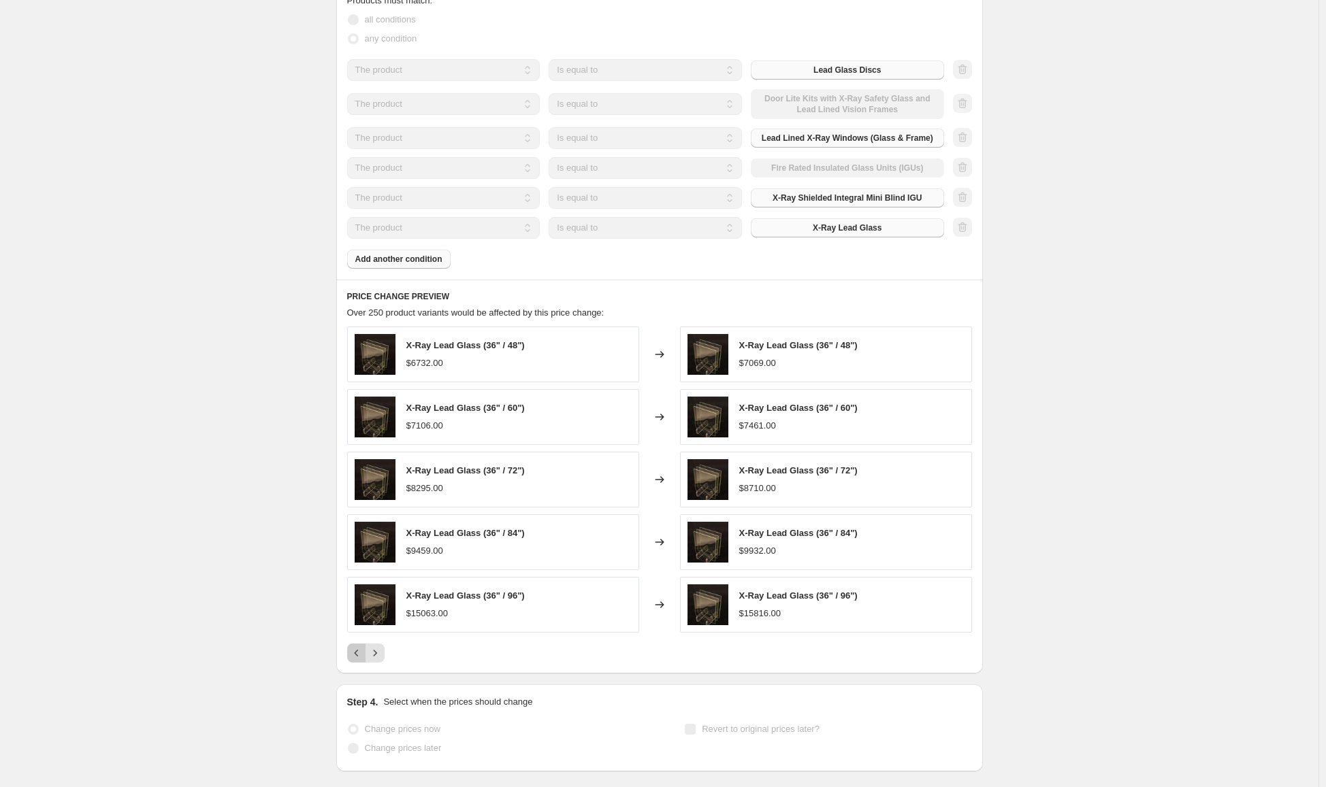
click at [361, 662] on button "Previous" at bounding box center [356, 653] width 19 height 19
click at [380, 651] on icon "Next" at bounding box center [375, 654] width 14 height 14
click at [359, 651] on icon "Previous" at bounding box center [357, 654] width 14 height 14
click at [382, 657] on icon "Next" at bounding box center [375, 654] width 14 height 14
click at [378, 658] on icon "Next" at bounding box center [375, 654] width 14 height 14
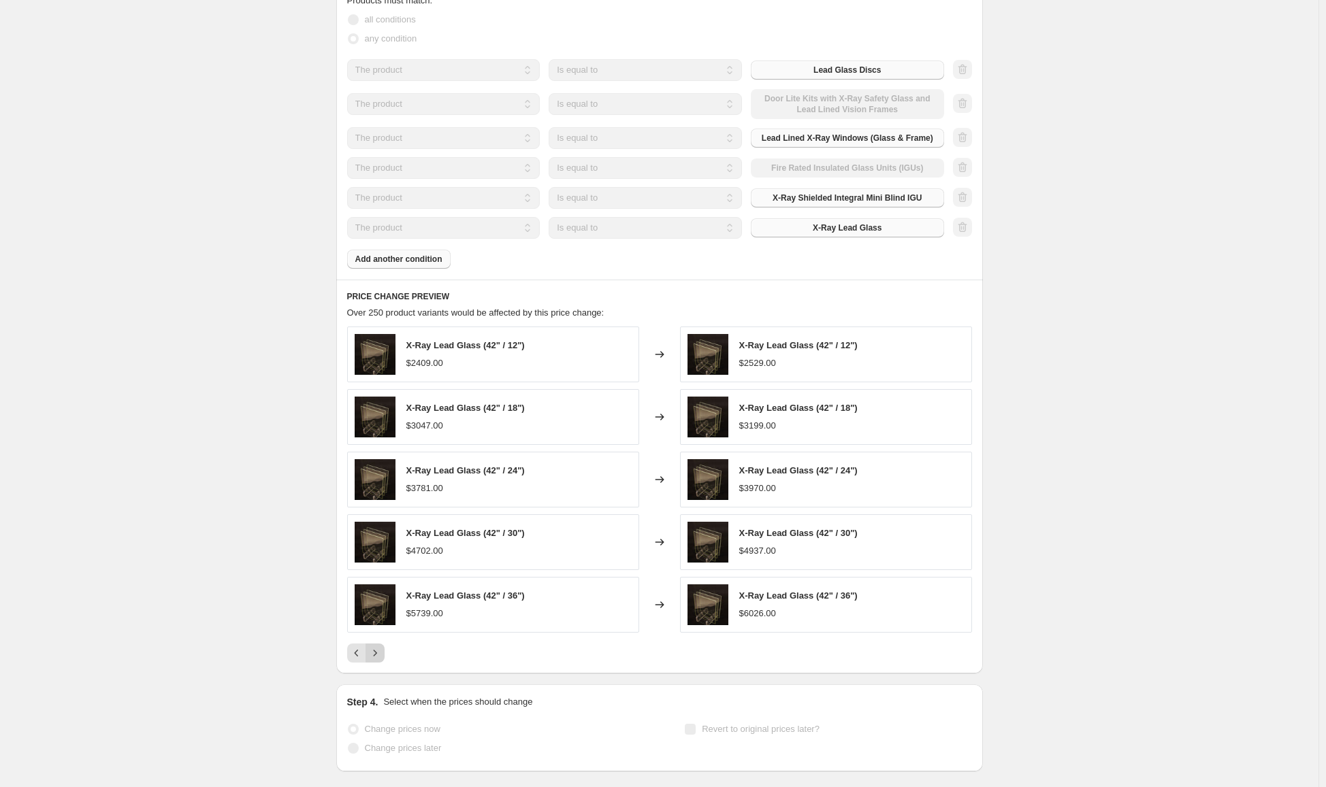
click at [385, 660] on button "Next" at bounding box center [374, 653] width 19 height 19
click at [378, 657] on icon "Next" at bounding box center [375, 654] width 14 height 14
click at [385, 658] on button "Next" at bounding box center [374, 653] width 19 height 19
click at [380, 659] on icon "Next" at bounding box center [375, 654] width 14 height 14
click at [382, 655] on icon "Next" at bounding box center [375, 654] width 14 height 14
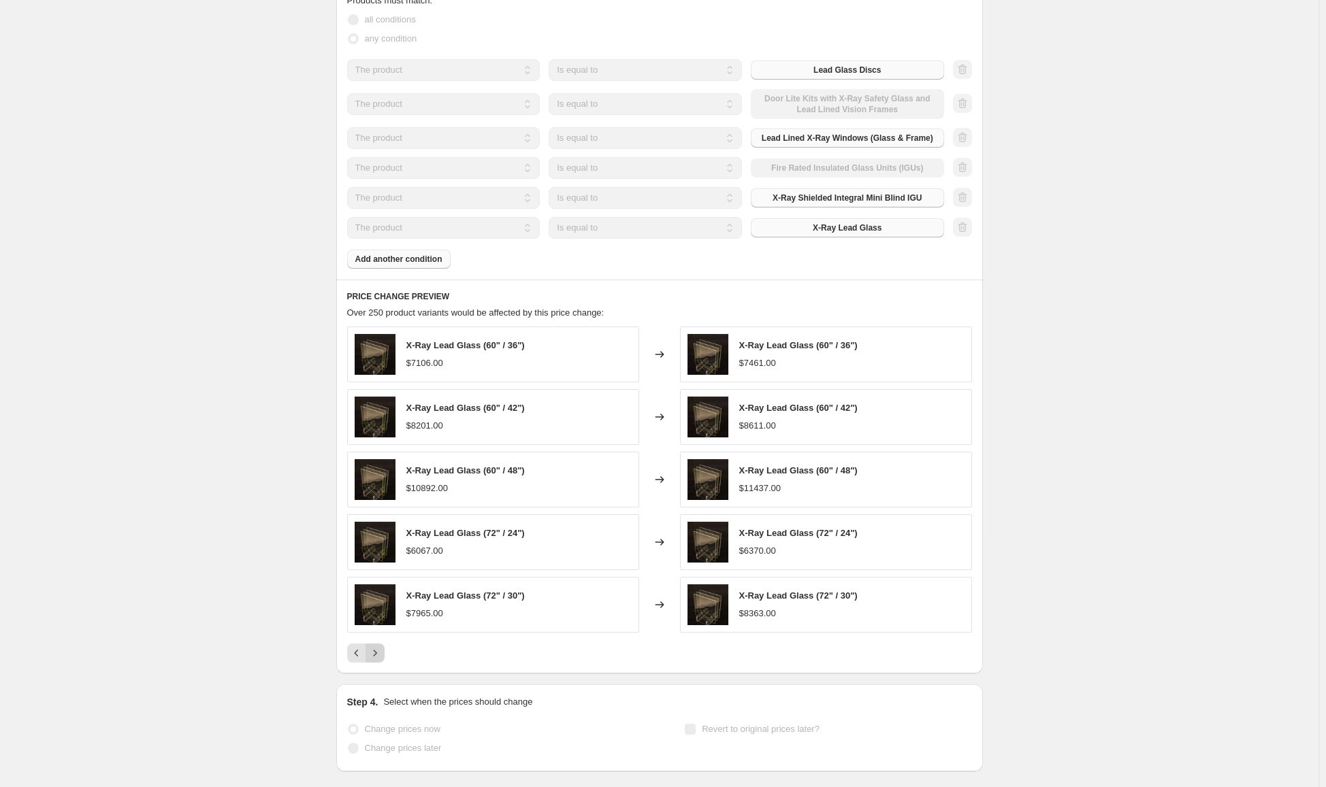
click at [380, 655] on icon "Next" at bounding box center [375, 654] width 14 height 14
click at [376, 654] on icon "Next" at bounding box center [374, 653] width 3 height 6
click at [363, 657] on icon "Previous" at bounding box center [357, 654] width 14 height 14
click at [370, 655] on button "Next" at bounding box center [374, 653] width 19 height 19
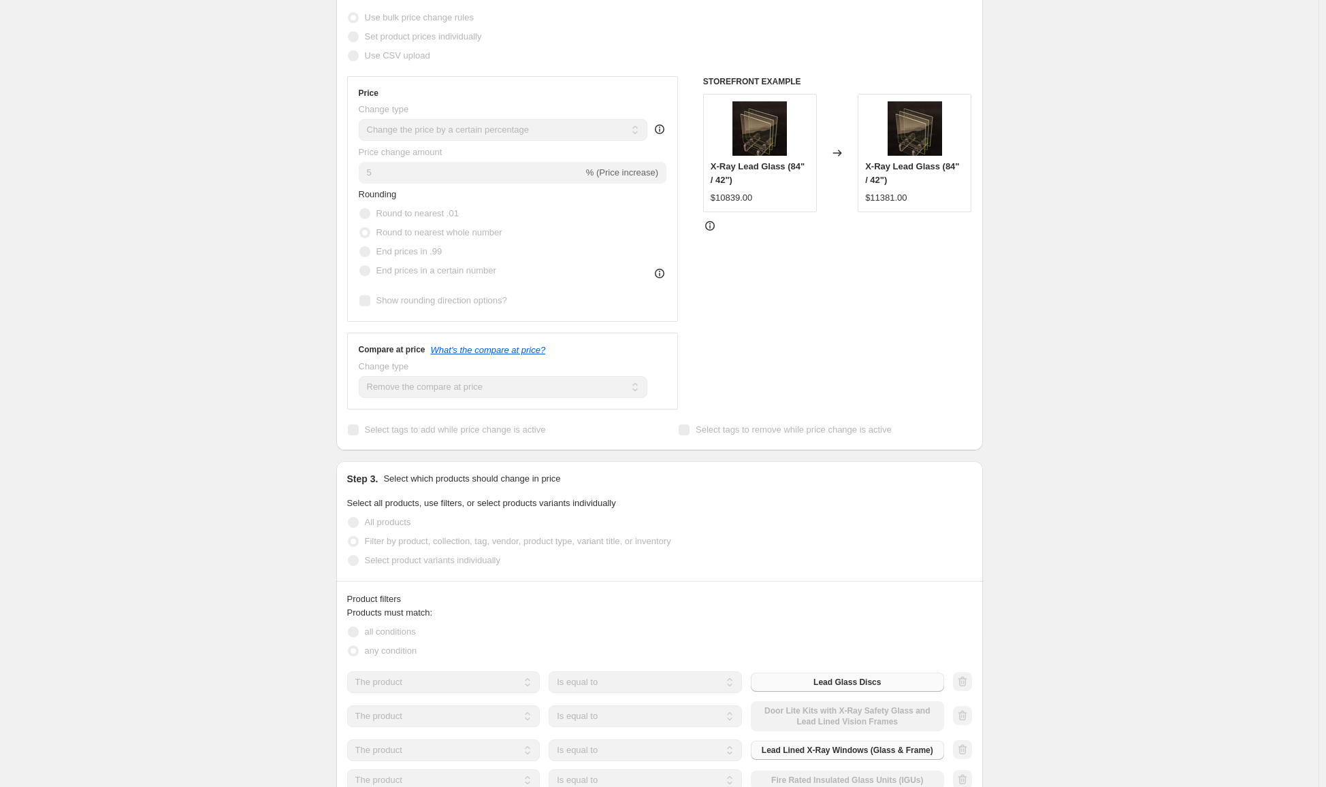
scroll to position [0, 0]
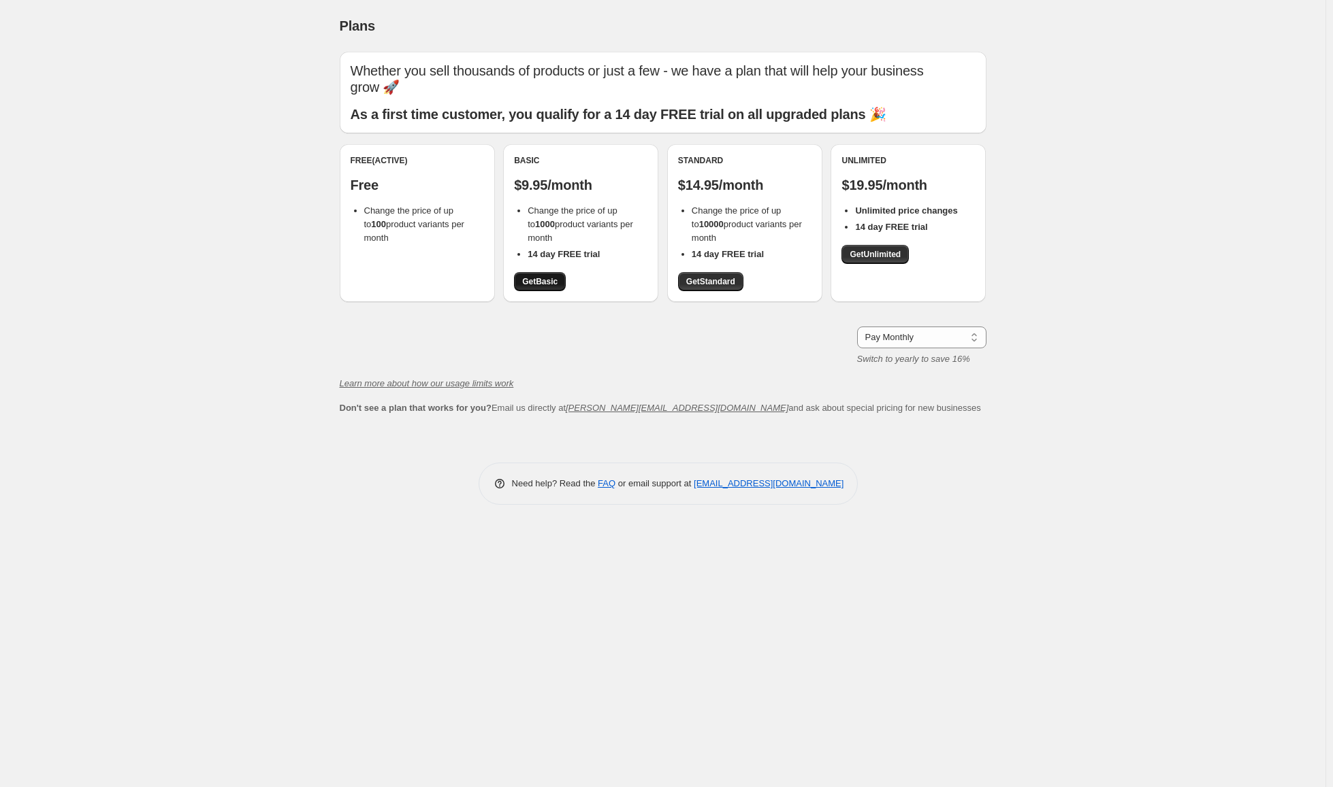
click at [553, 283] on span "Get Basic" at bounding box center [539, 281] width 35 height 11
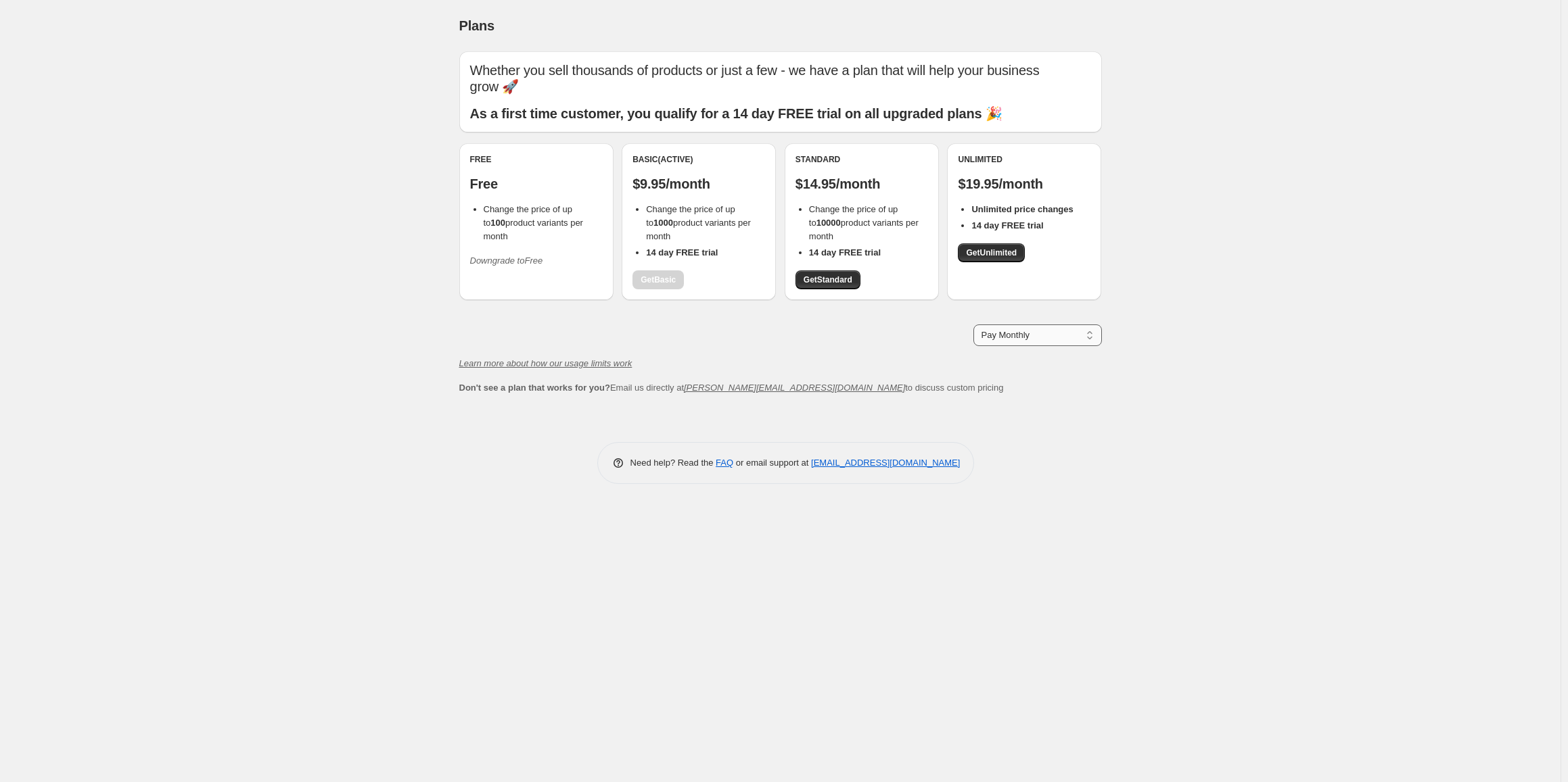
click at [1008, 338] on select "Pay Monthly Pay Yearly (Save 16%)" at bounding box center [1036, 336] width 128 height 22
click at [840, 339] on div "Pay Monthly Pay Yearly (Save 16%) Pay Monthly" at bounding box center [780, 336] width 643 height 22
